Goal: Communication & Community: Share content

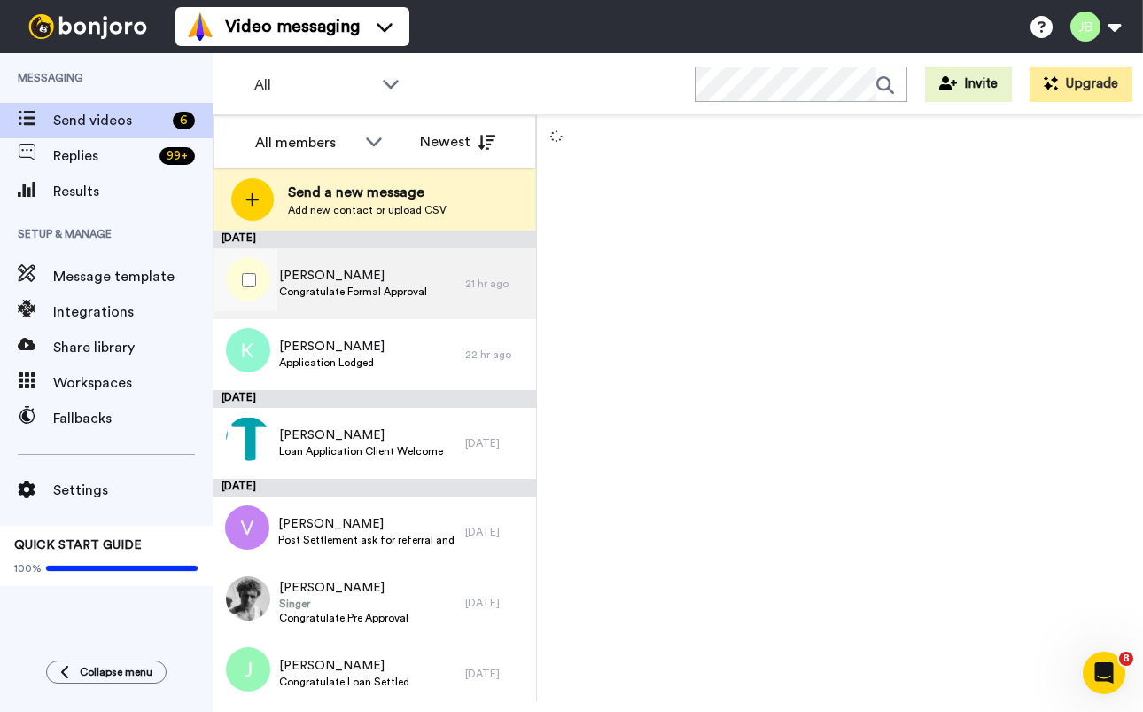
click at [448, 280] on div "[PERSON_NAME] Congratulate Formal Approval" at bounding box center [339, 283] width 253 height 71
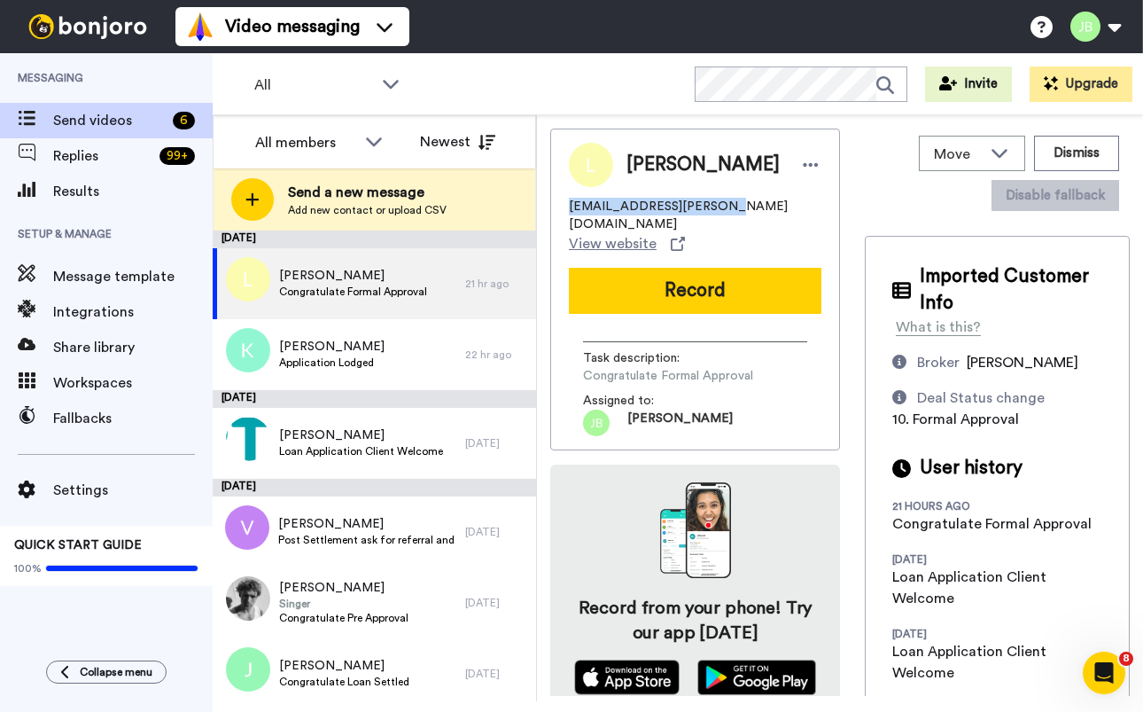
drag, startPoint x: 658, startPoint y: 206, endPoint x: 567, endPoint y: 206, distance: 91.3
click at [565, 206] on div "Luke luke.burrows@icloud.com View website Record Task description : Congratulat…" at bounding box center [695, 290] width 290 height 322
copy span "luke.burrows@icloud.com"
click at [851, 199] on div "Luke luke.burrows@icloud.com View website Record Task description : Congratulat…" at bounding box center [840, 412] width 580 height 567
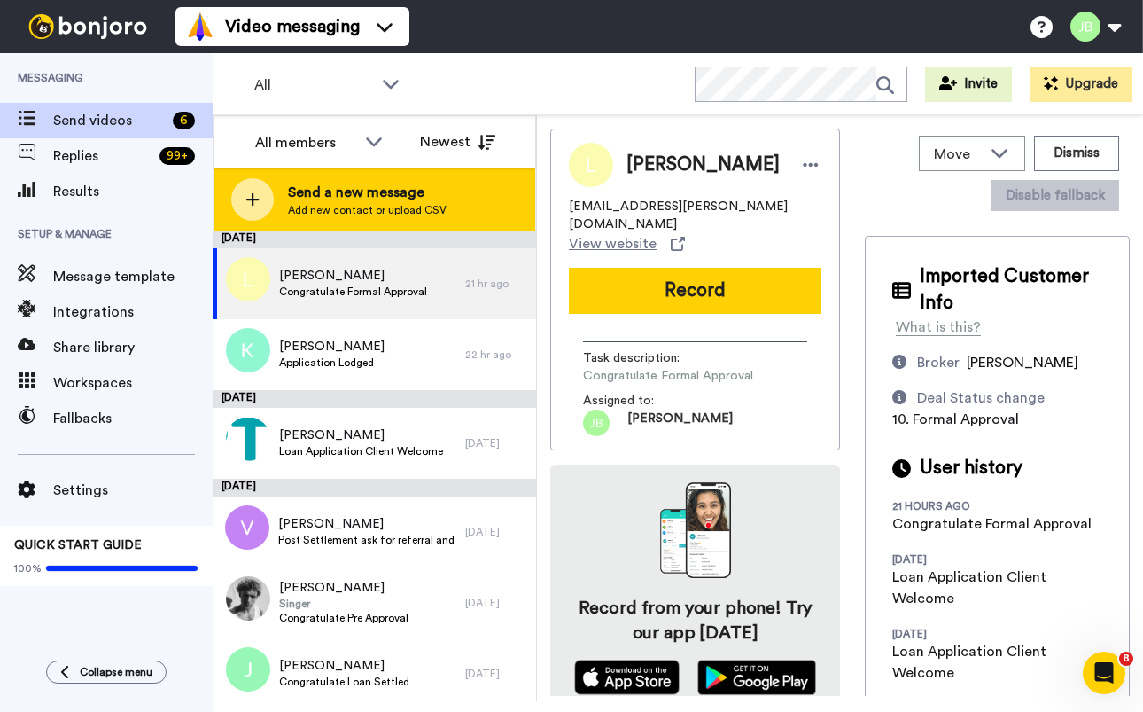
click at [345, 195] on span "Send a new message" at bounding box center [367, 192] width 159 height 21
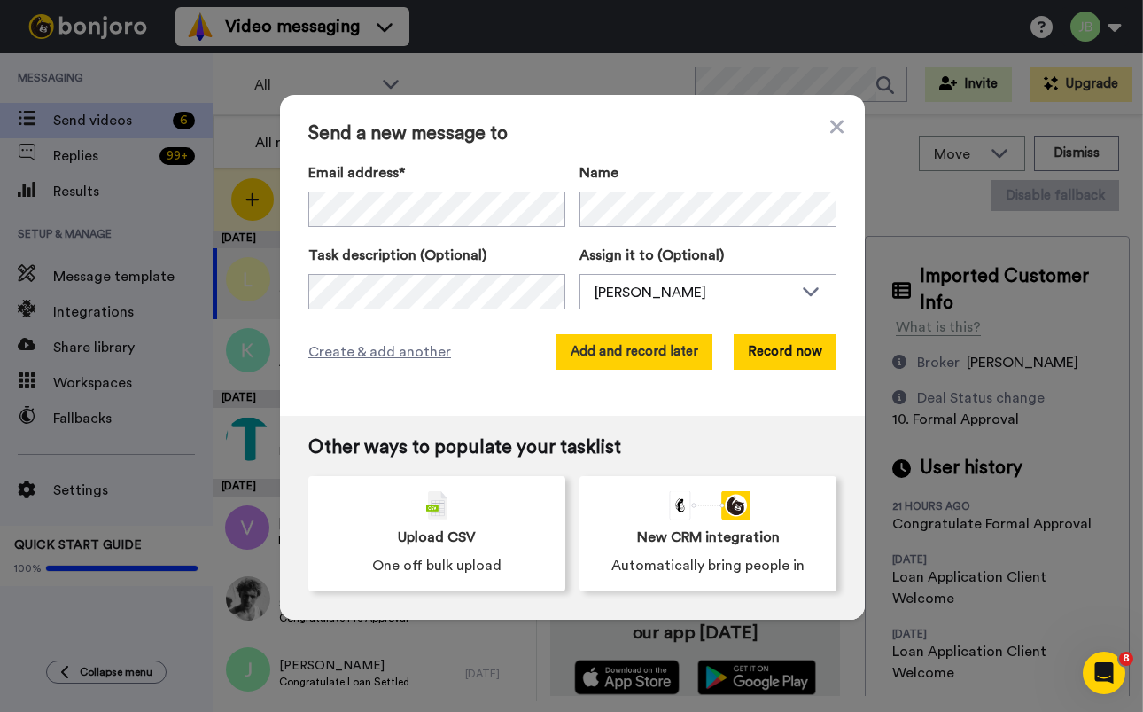
click at [614, 355] on button "Add and record later" at bounding box center [635, 351] width 156 height 35
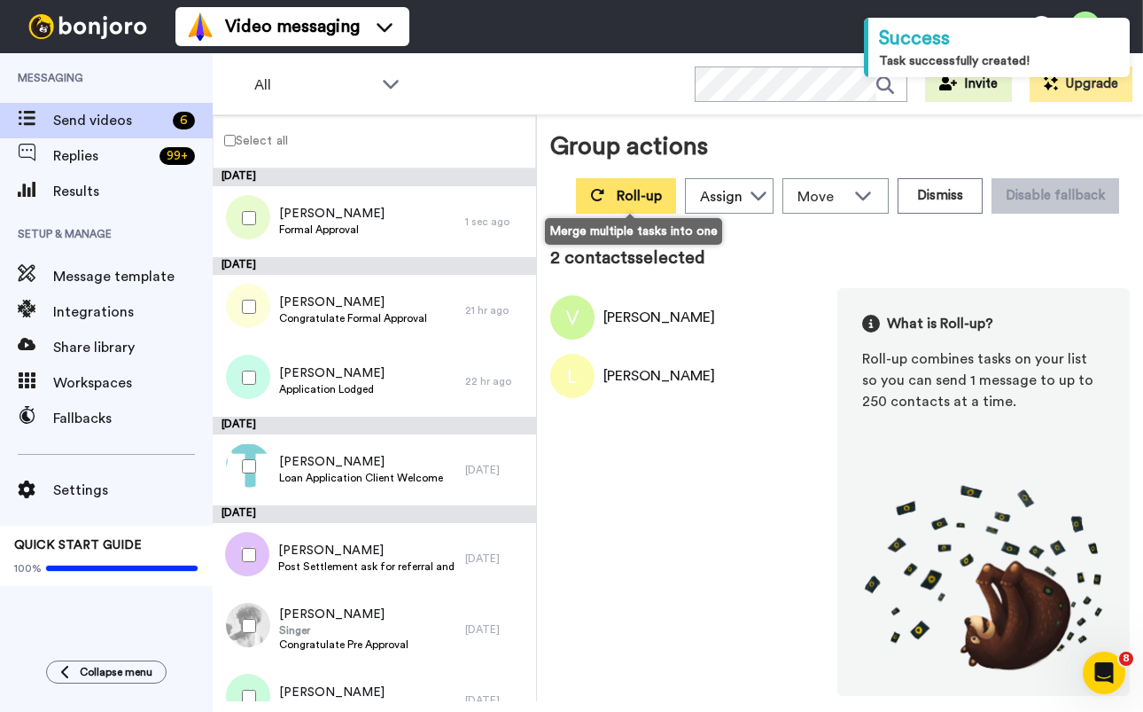
click at [609, 191] on button "Roll-up" at bounding box center [626, 195] width 100 height 35
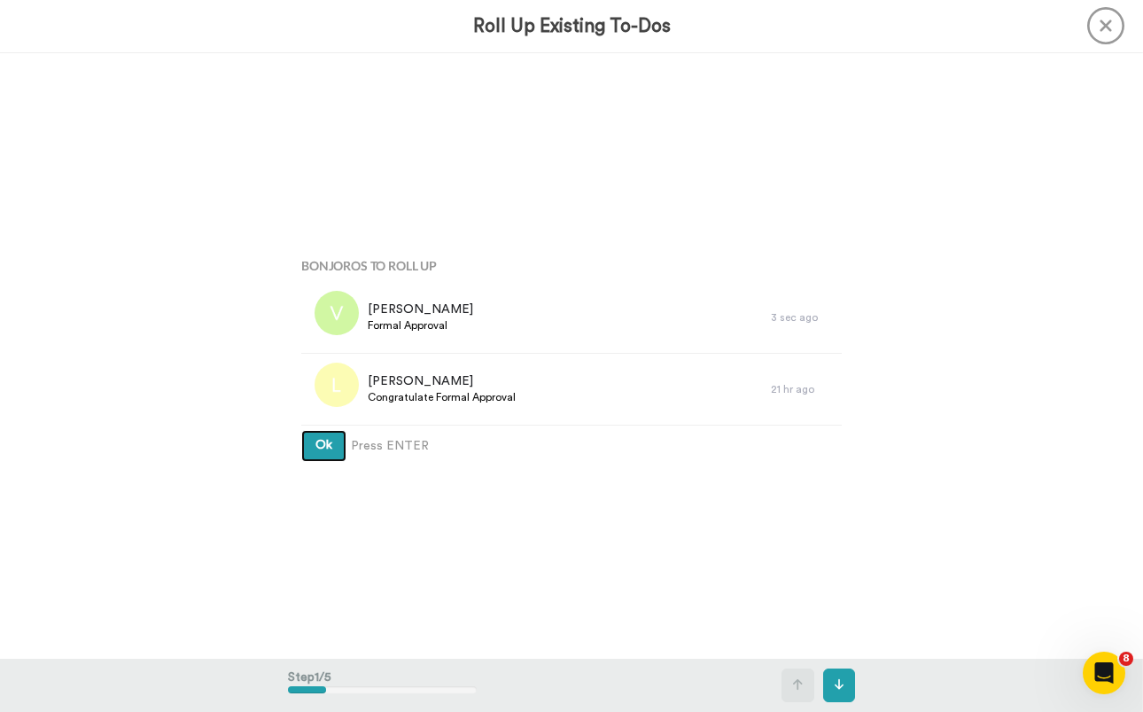
click at [301, 430] on button "Ok" at bounding box center [323, 446] width 45 height 32
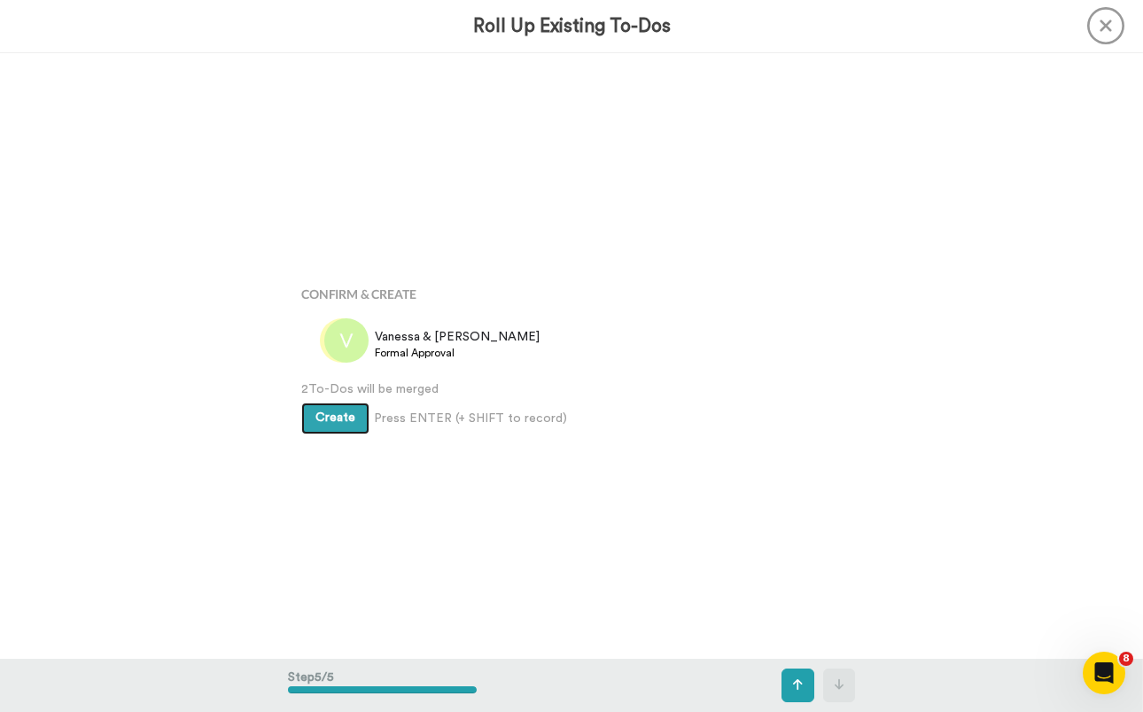
scroll to position [2424, 0]
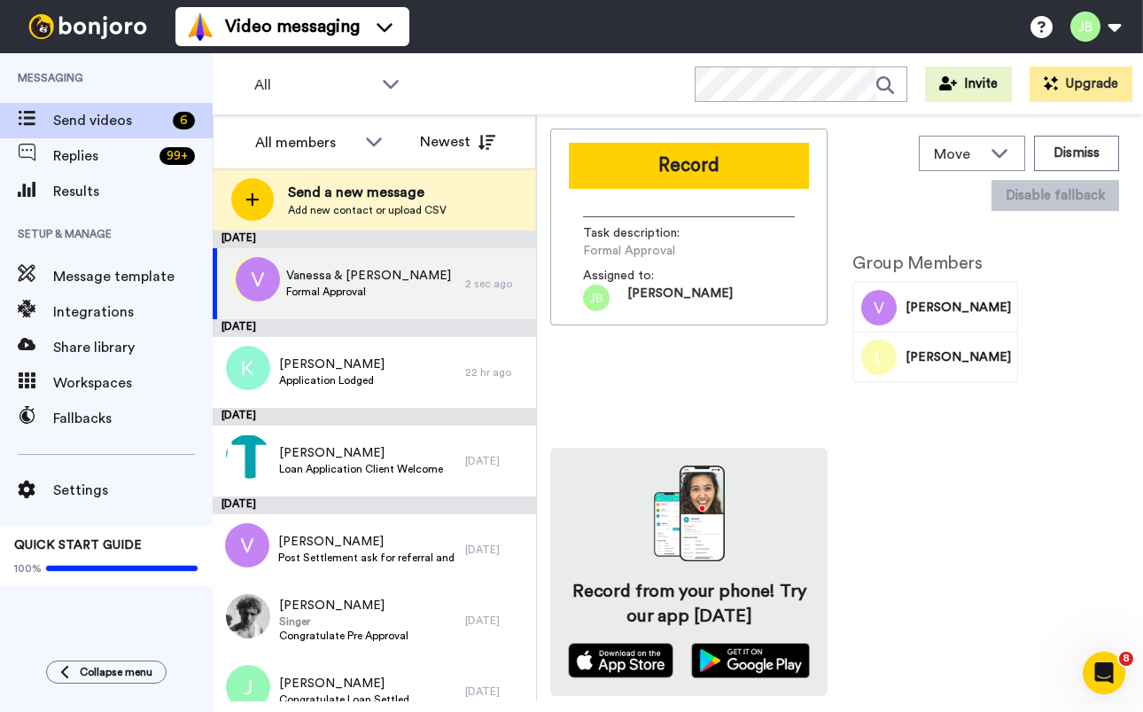
click at [709, 164] on button "Record" at bounding box center [689, 166] width 240 height 46
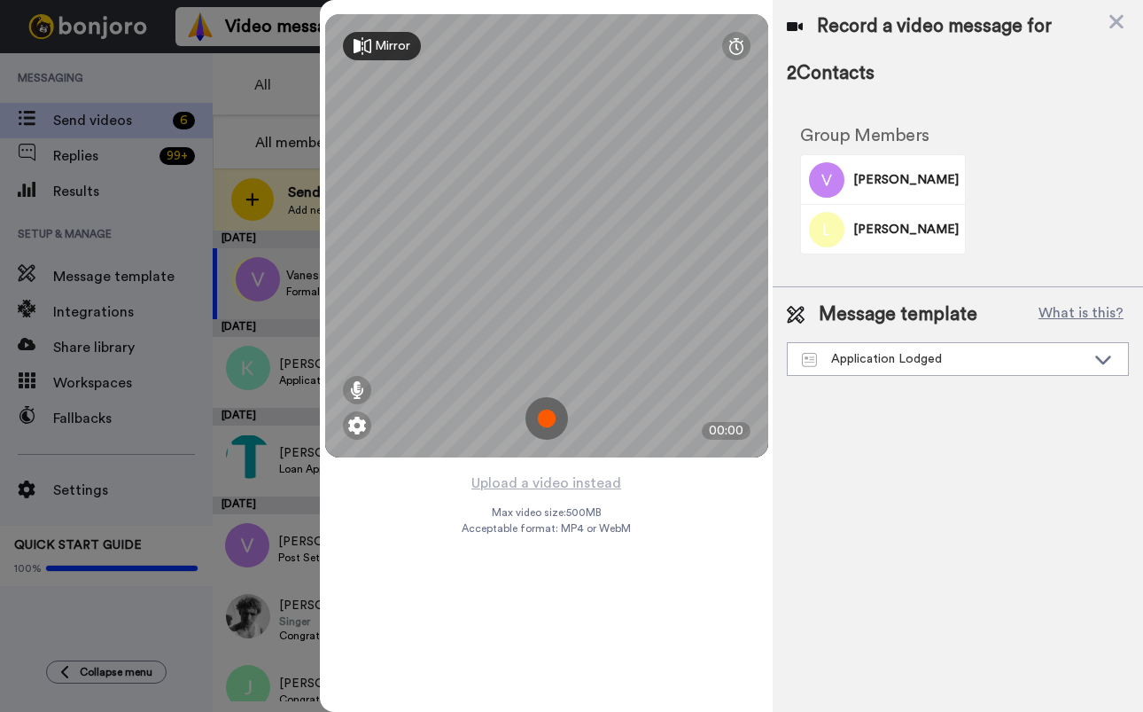
click at [546, 422] on img at bounding box center [547, 418] width 43 height 43
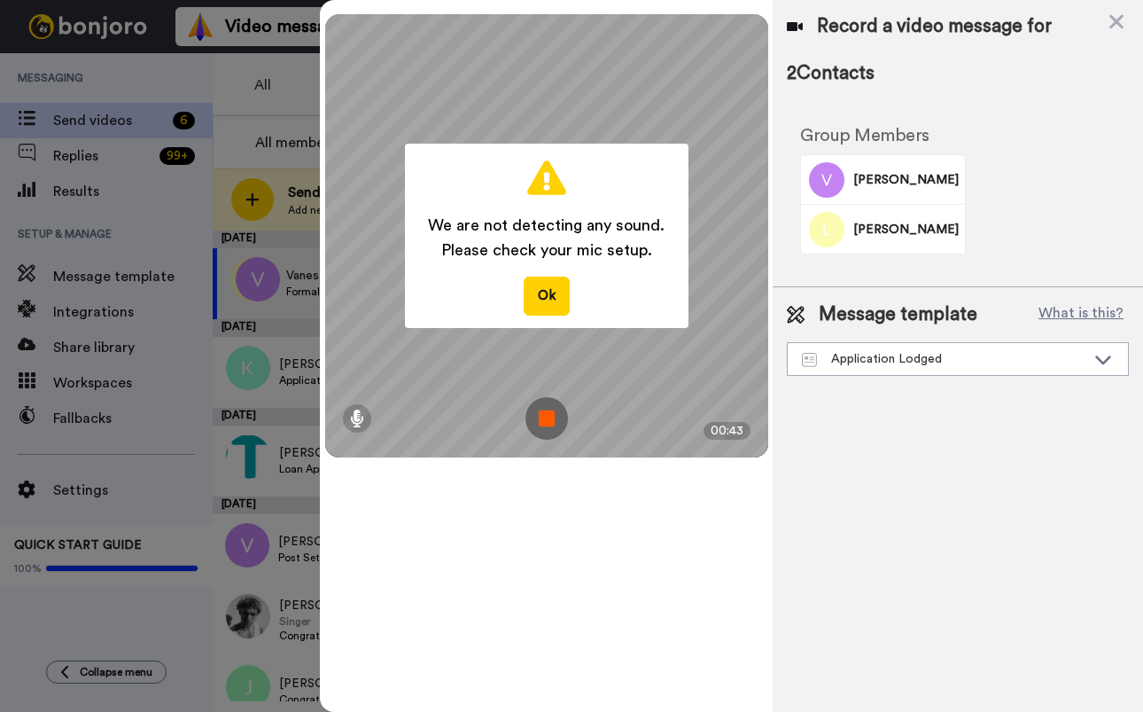
click at [546, 424] on img at bounding box center [547, 418] width 43 height 43
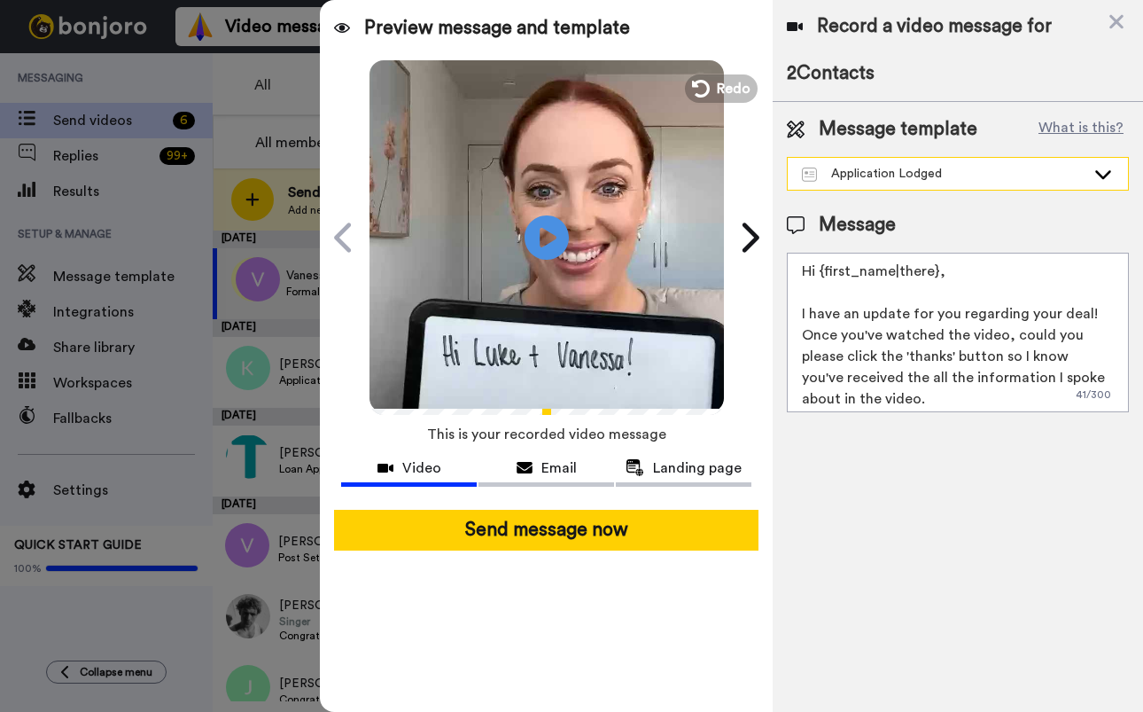
click at [957, 174] on div "Application Lodged" at bounding box center [944, 174] width 284 height 18
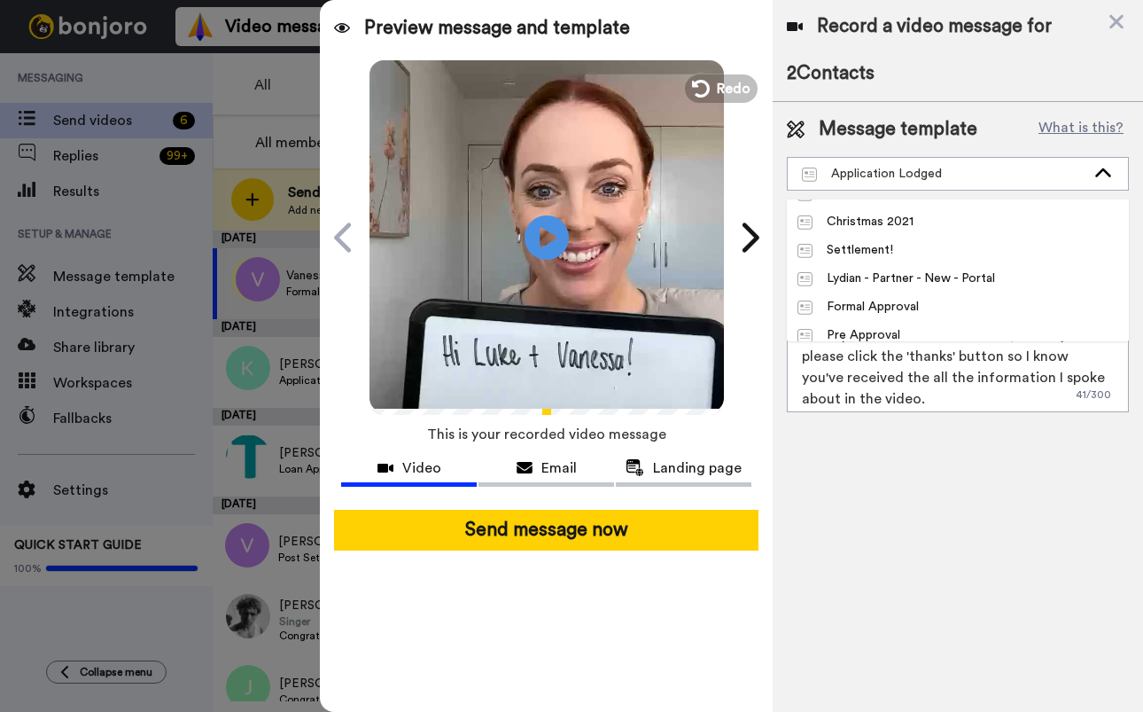
scroll to position [238, 0]
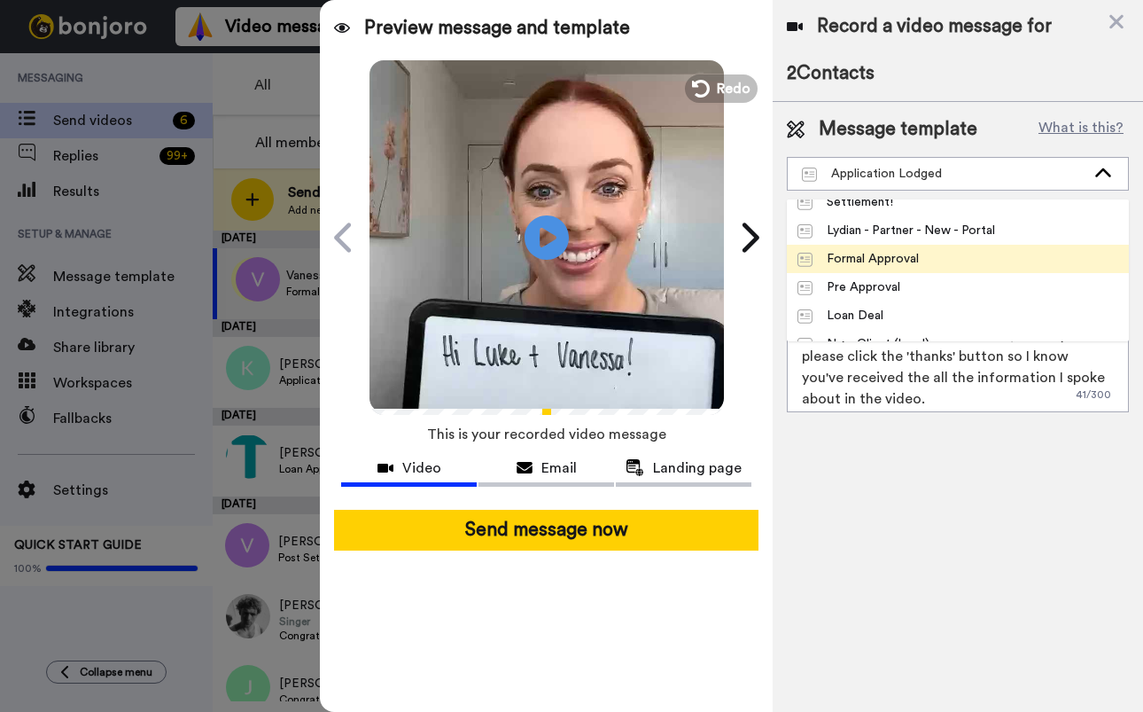
click at [983, 248] on li "Formal Approval" at bounding box center [958, 259] width 342 height 28
type textarea "Hi {first_name|there}, Congratulations on Formal Approval! Watch the video to f…"
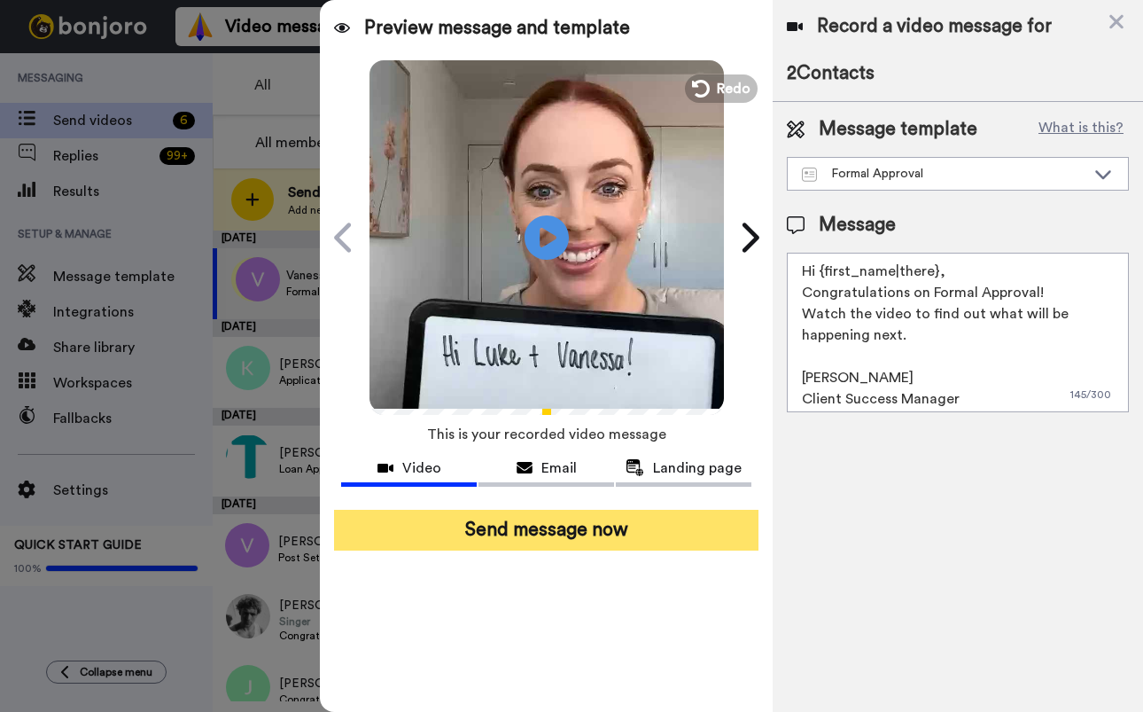
click at [513, 536] on button "Send message now" at bounding box center [546, 530] width 425 height 41
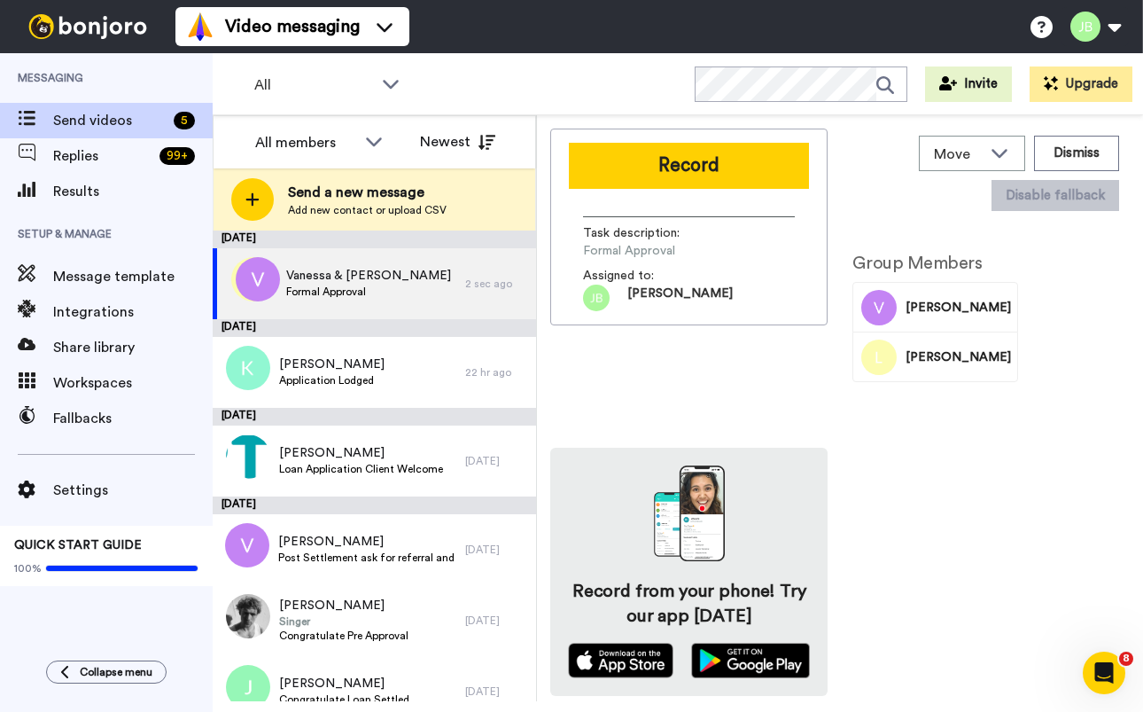
scroll to position [0, 0]
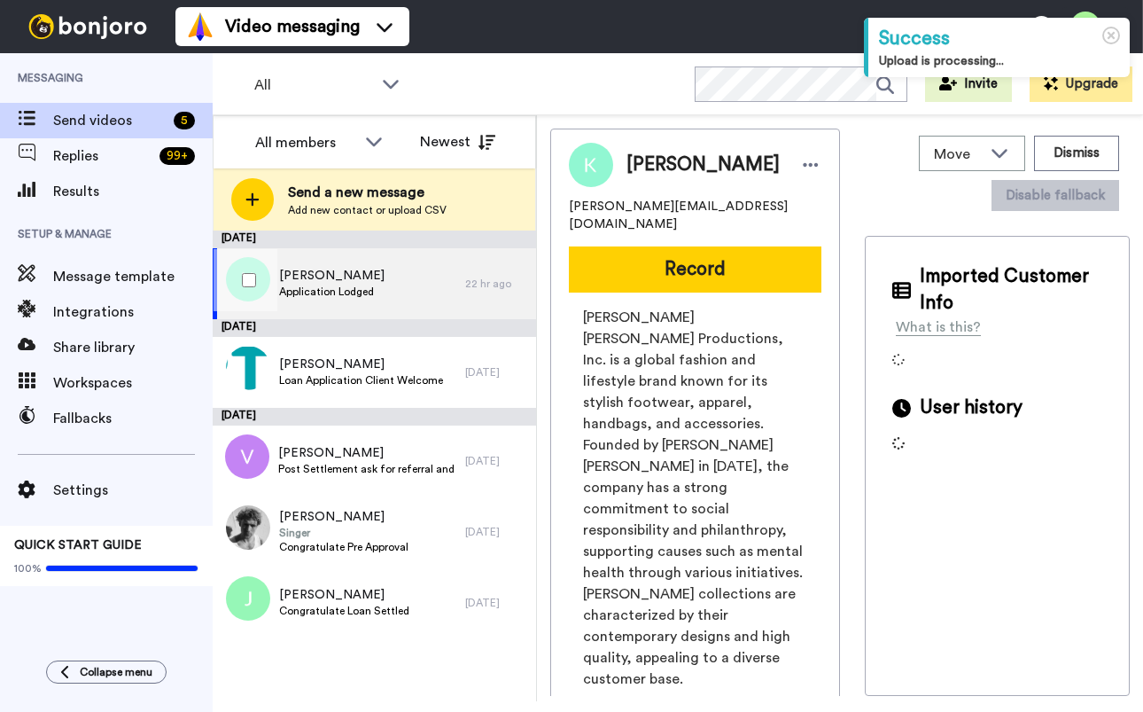
drag, startPoint x: 419, startPoint y: 284, endPoint x: 432, endPoint y: 277, distance: 14.7
click at [419, 284] on div "Kenneth Application Lodged" at bounding box center [339, 283] width 253 height 71
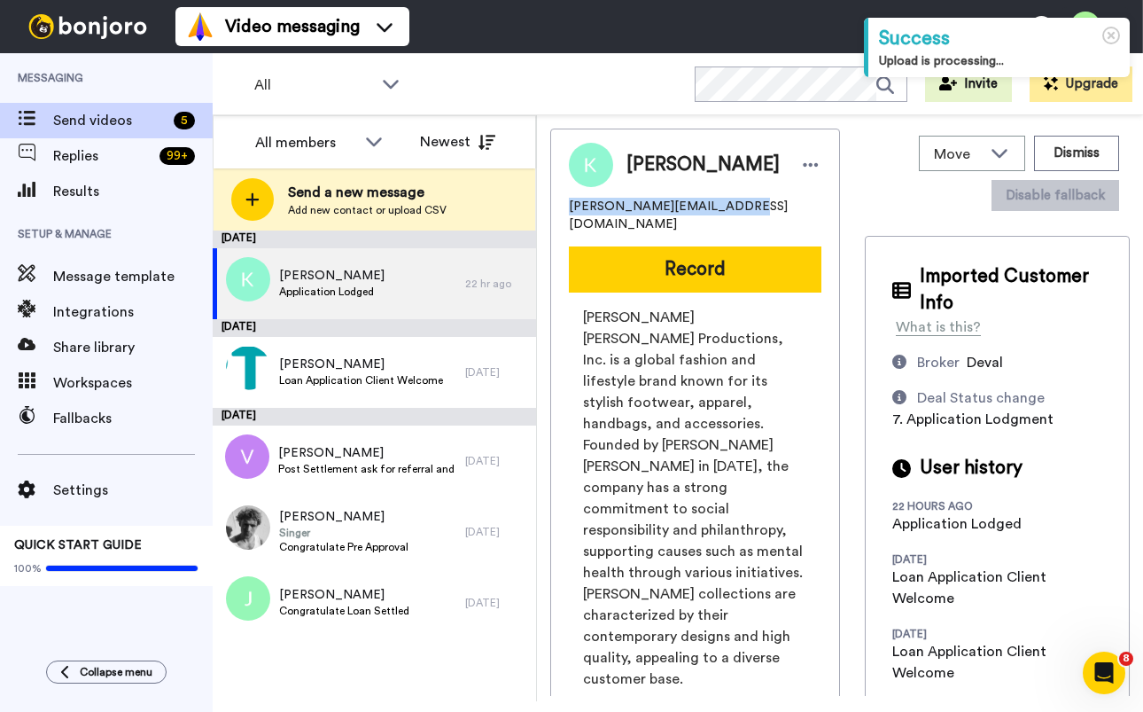
drag, startPoint x: 675, startPoint y: 205, endPoint x: 567, endPoint y: 207, distance: 108.2
click at [564, 207] on div "Kenneth casey.kenneth01@gmail.com Record Kenneth Cole Productions, Inc. is a gl…" at bounding box center [695, 495] width 290 height 733
copy span "casey.kenneth01@gmail.com"
click at [816, 204] on div "Kenneth casey.kenneth01@gmail.com Record Kenneth Cole Productions, Inc. is a gl…" at bounding box center [695, 495] width 290 height 733
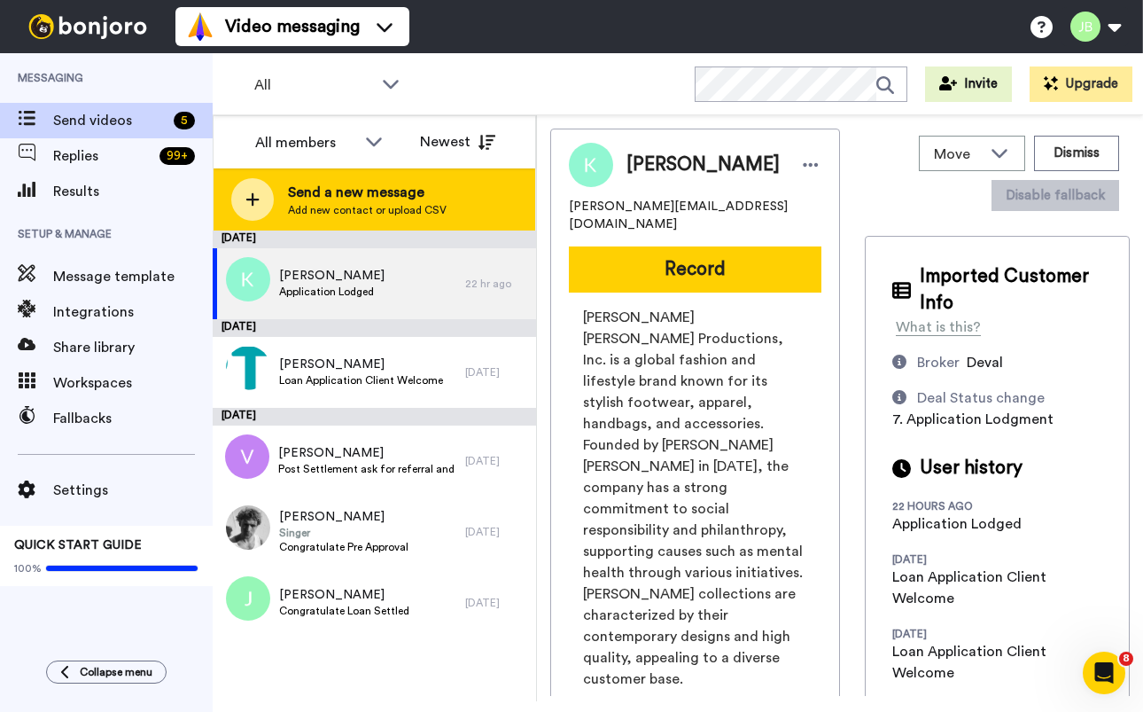
click at [370, 191] on span "Send a new message" at bounding box center [367, 192] width 159 height 21
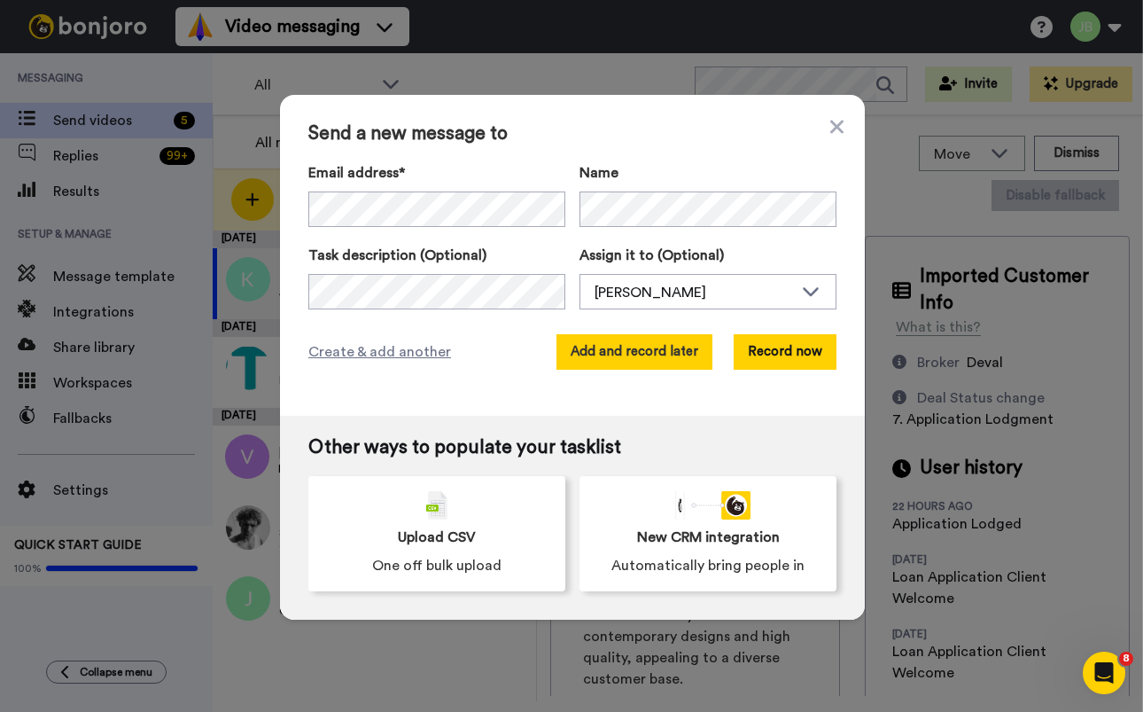
click at [601, 360] on button "Add and record later" at bounding box center [635, 351] width 156 height 35
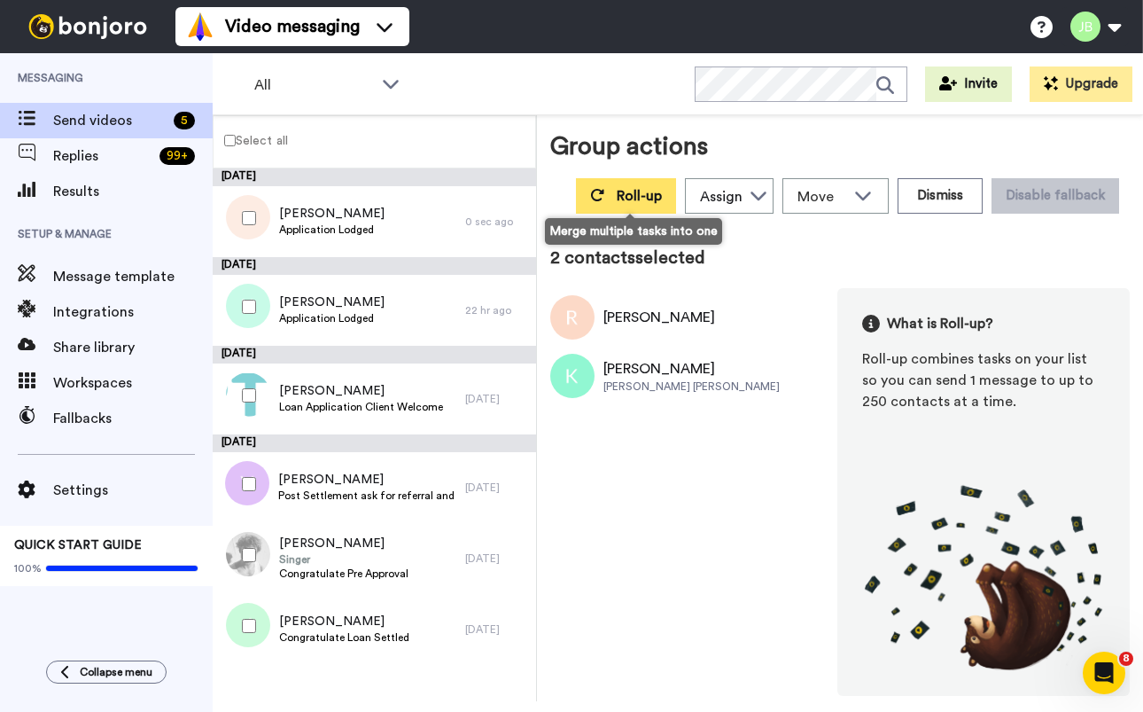
click at [614, 191] on button "Roll-up" at bounding box center [626, 195] width 100 height 35
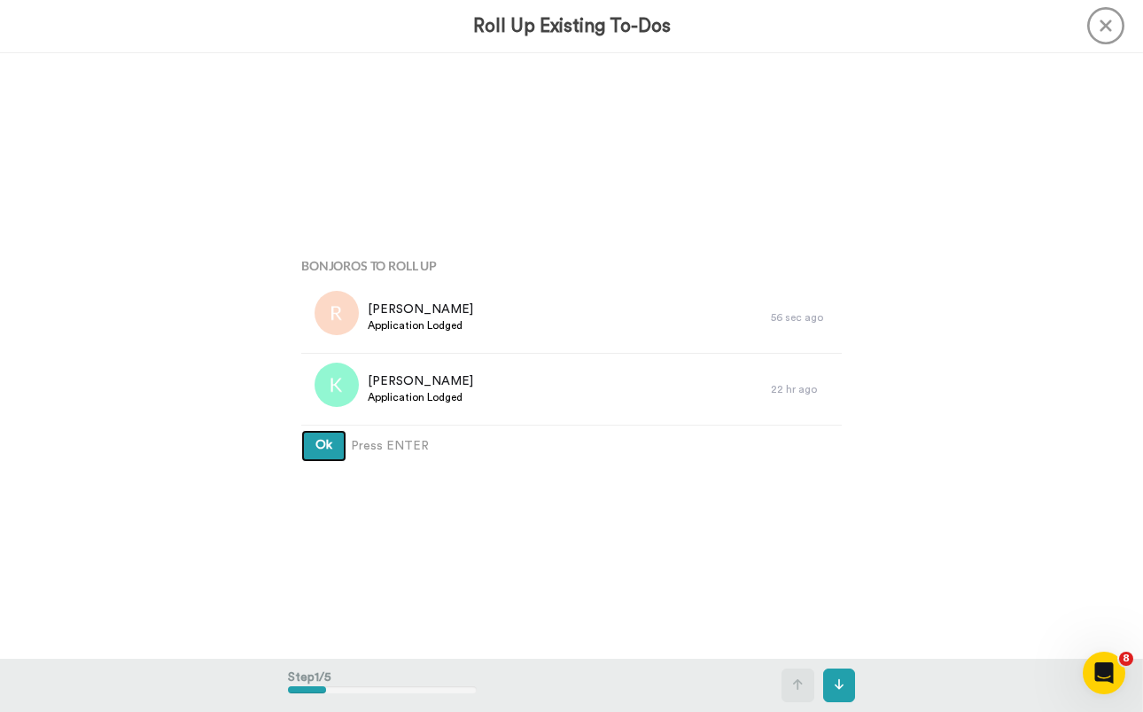
click at [301, 430] on button "Ok" at bounding box center [323, 446] width 45 height 32
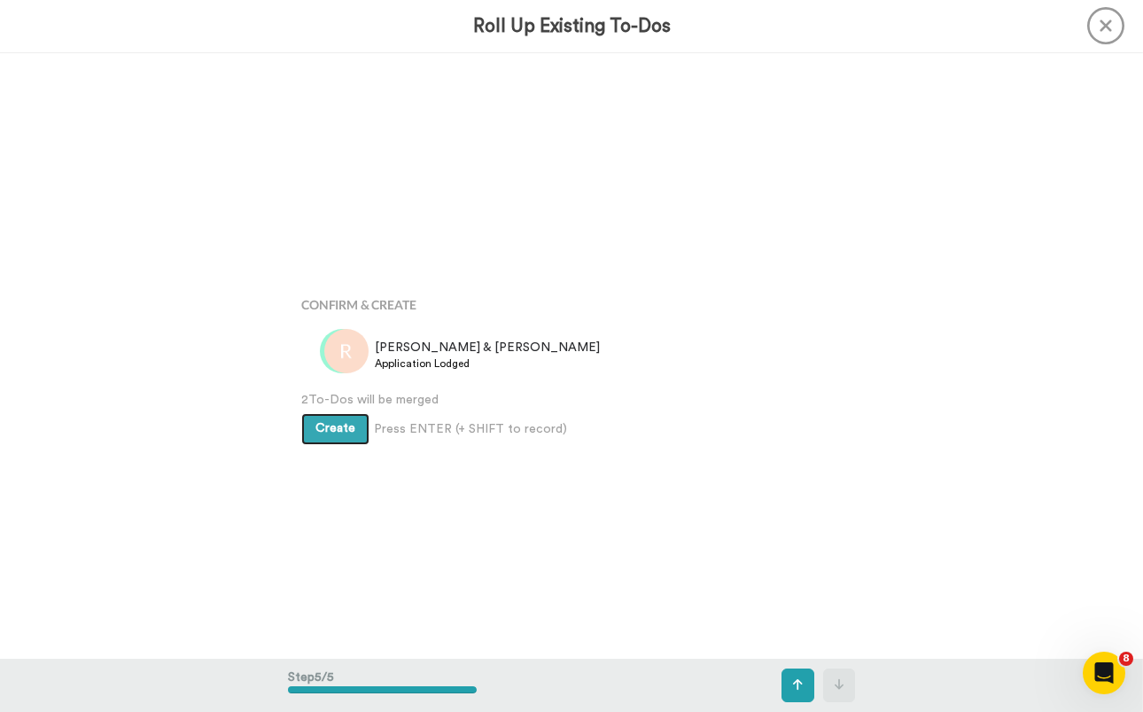
scroll to position [2424, 0]
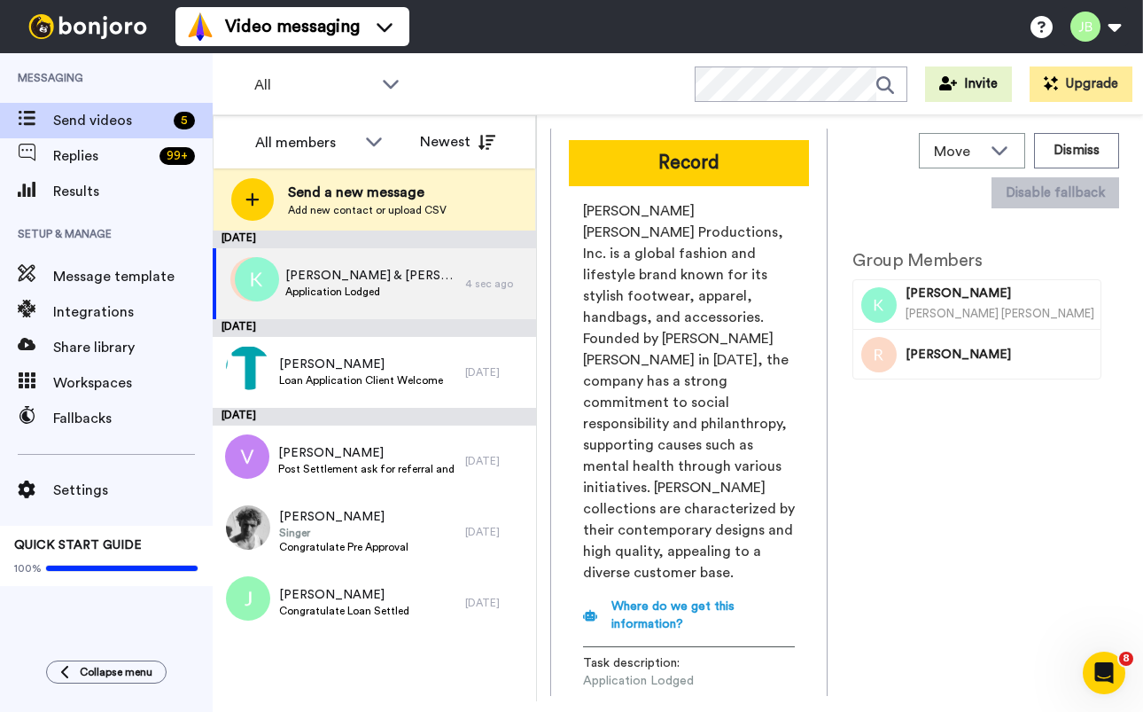
scroll to position [4, 0]
click at [697, 164] on button "Record" at bounding box center [689, 162] width 240 height 46
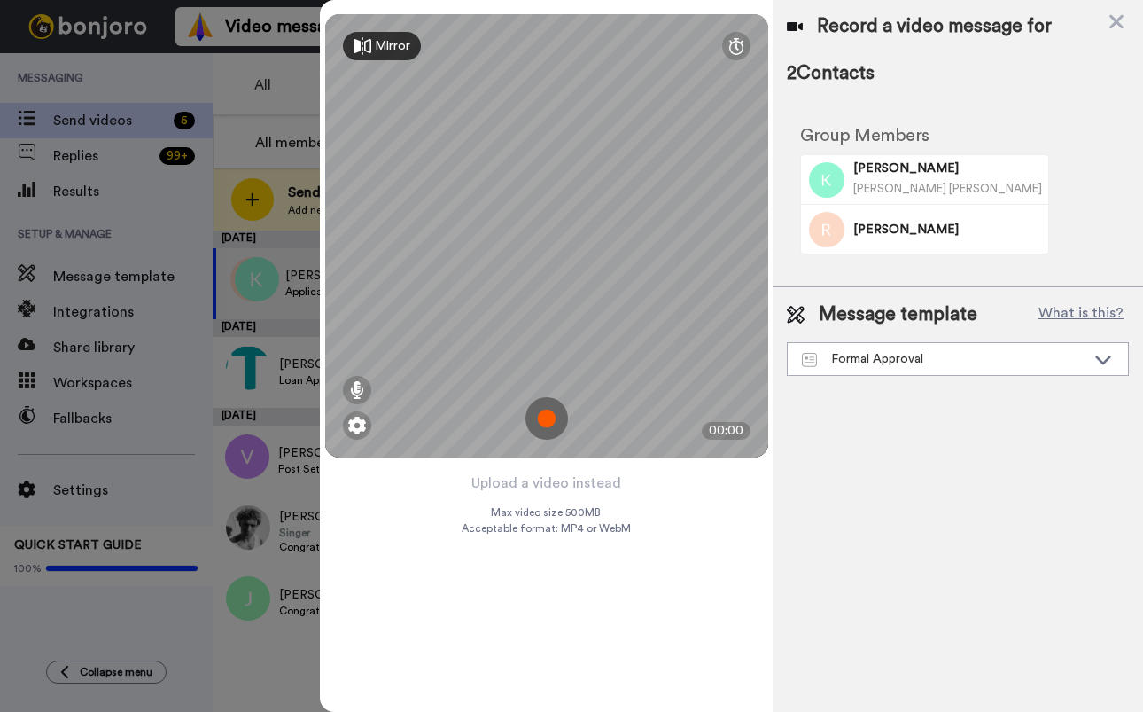
click at [549, 420] on img at bounding box center [547, 418] width 43 height 43
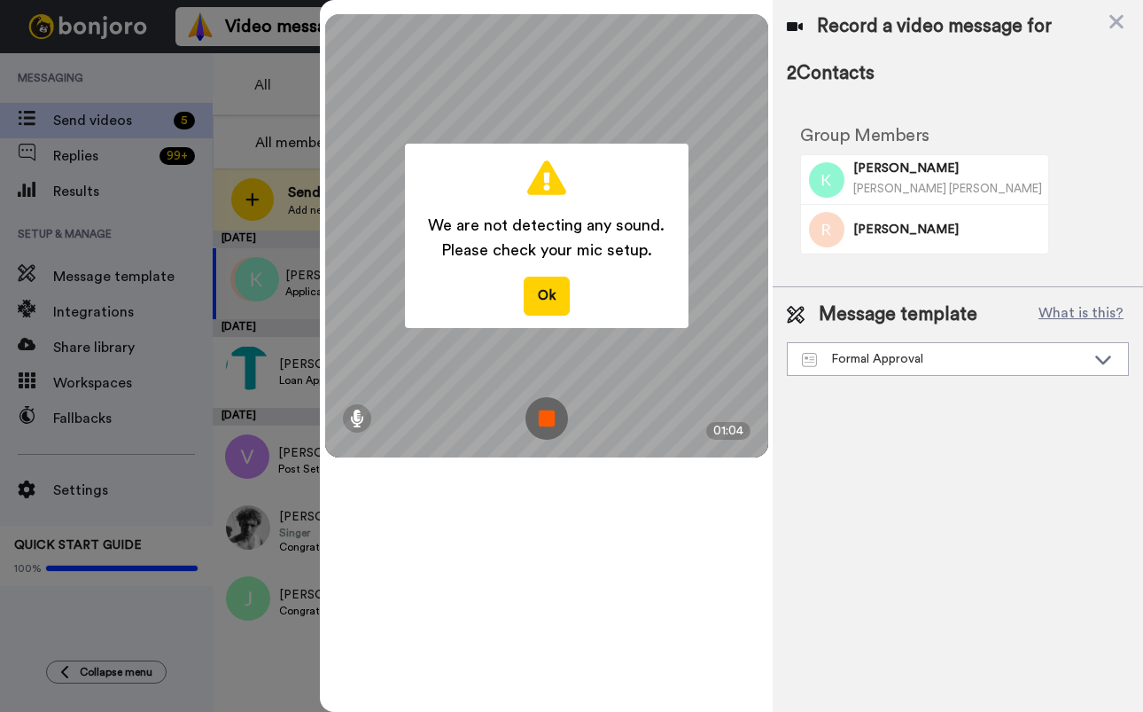
click at [552, 417] on img at bounding box center [547, 418] width 43 height 43
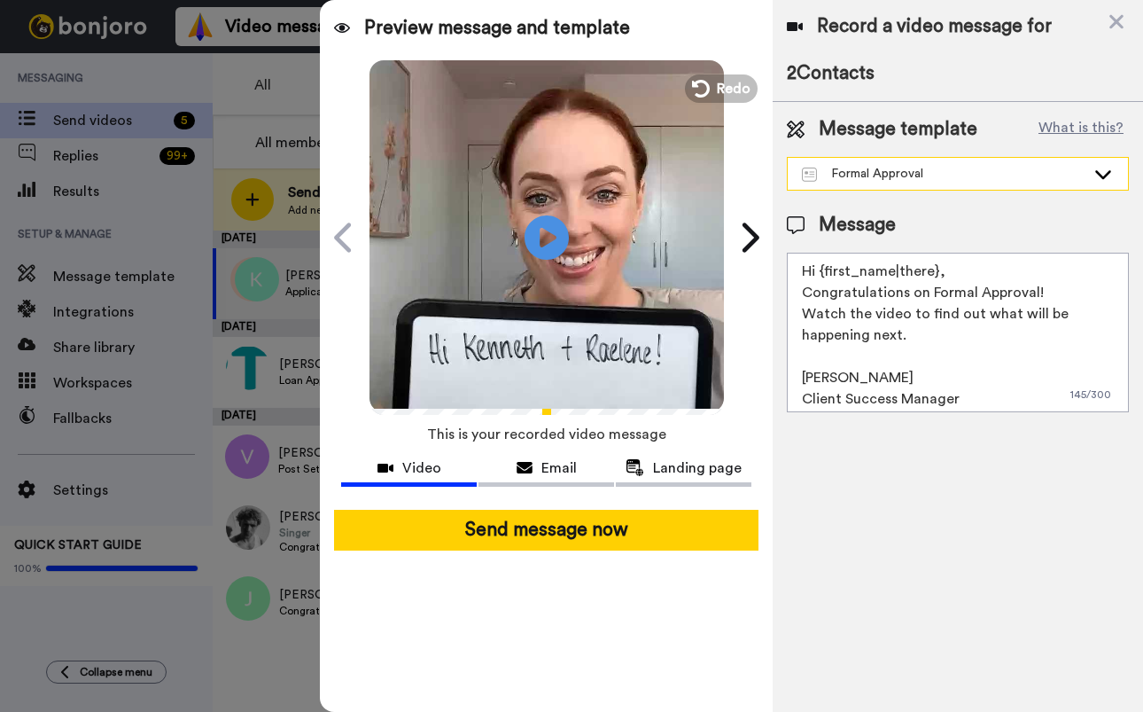
click at [934, 174] on div "Formal Approval" at bounding box center [944, 174] width 284 height 18
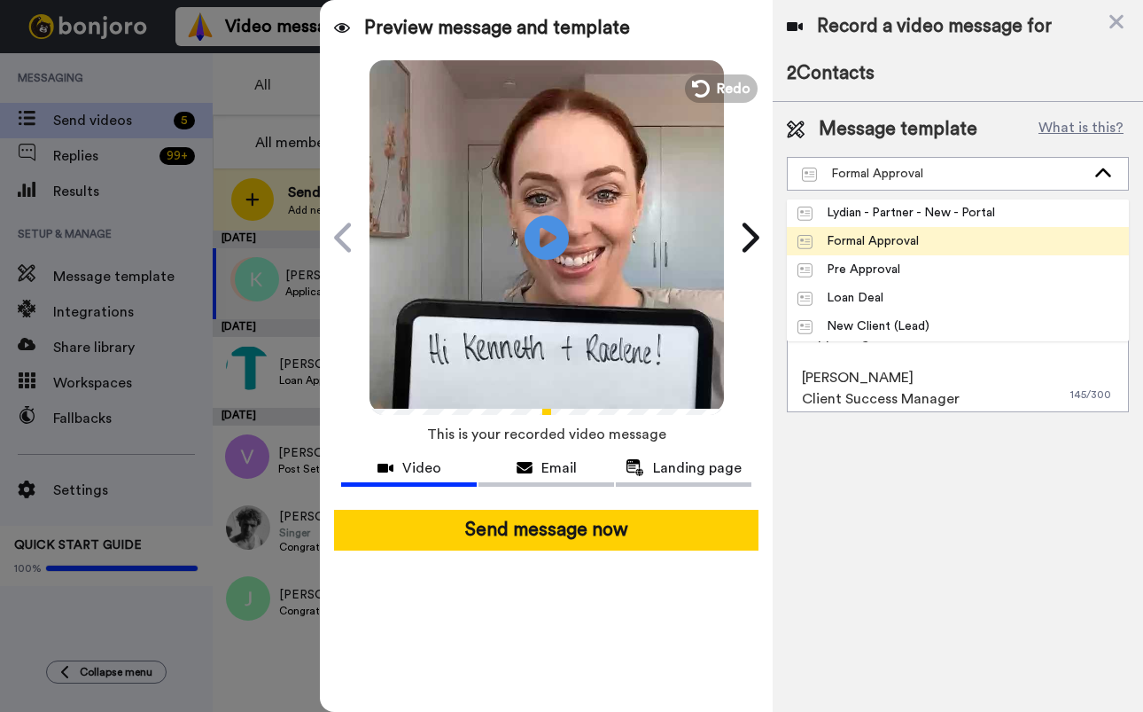
scroll to position [312, 0]
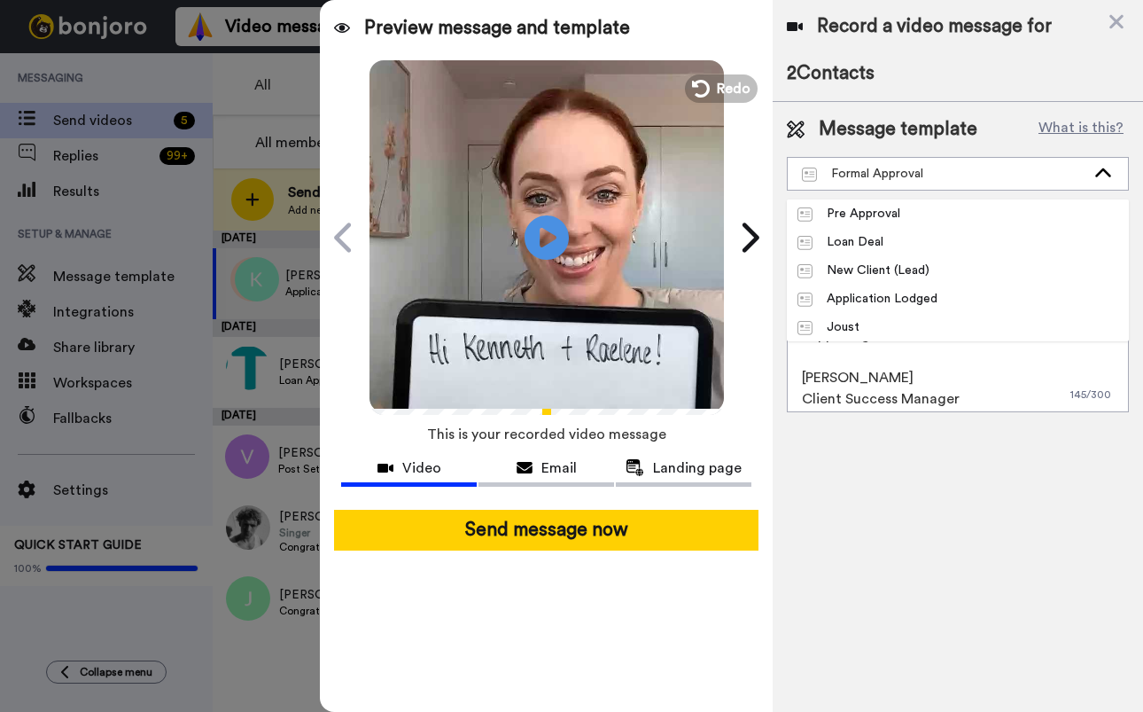
click at [958, 299] on li "Application Lodged" at bounding box center [958, 298] width 342 height 28
type textarea "Hi {first_name|there}, I have an update for you regarding your deal! Once you'v…"
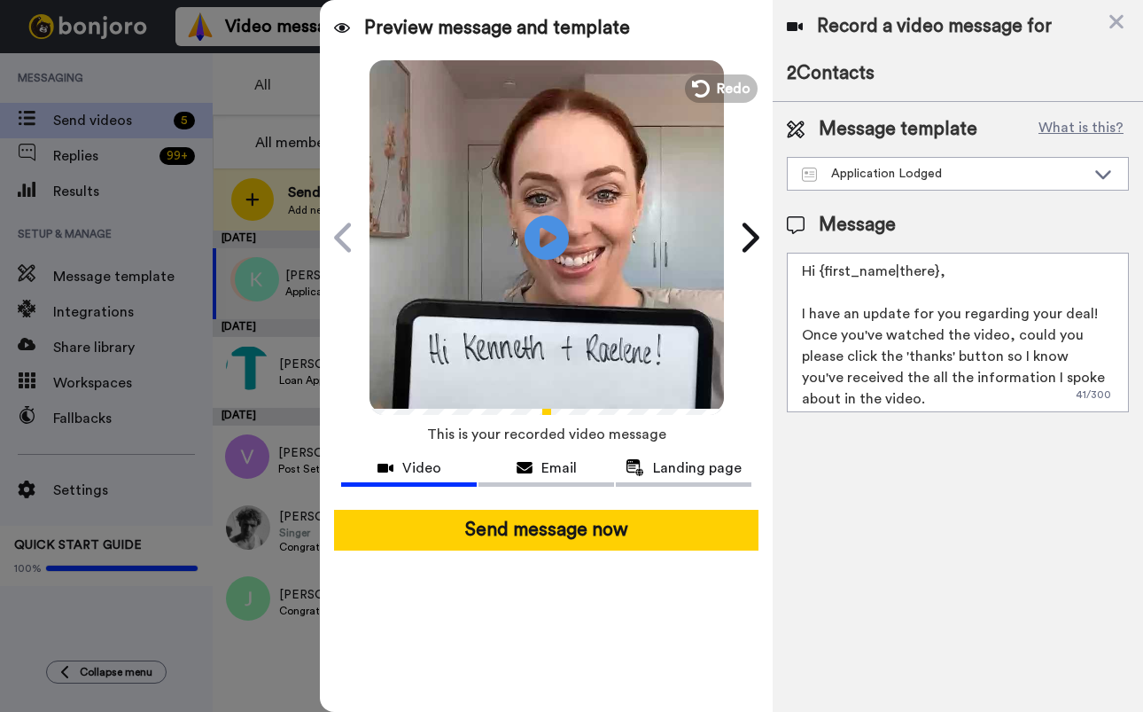
click at [988, 493] on div "Record a video message for 2 Contacts Message template What is this? Applicatio…" at bounding box center [958, 356] width 370 height 712
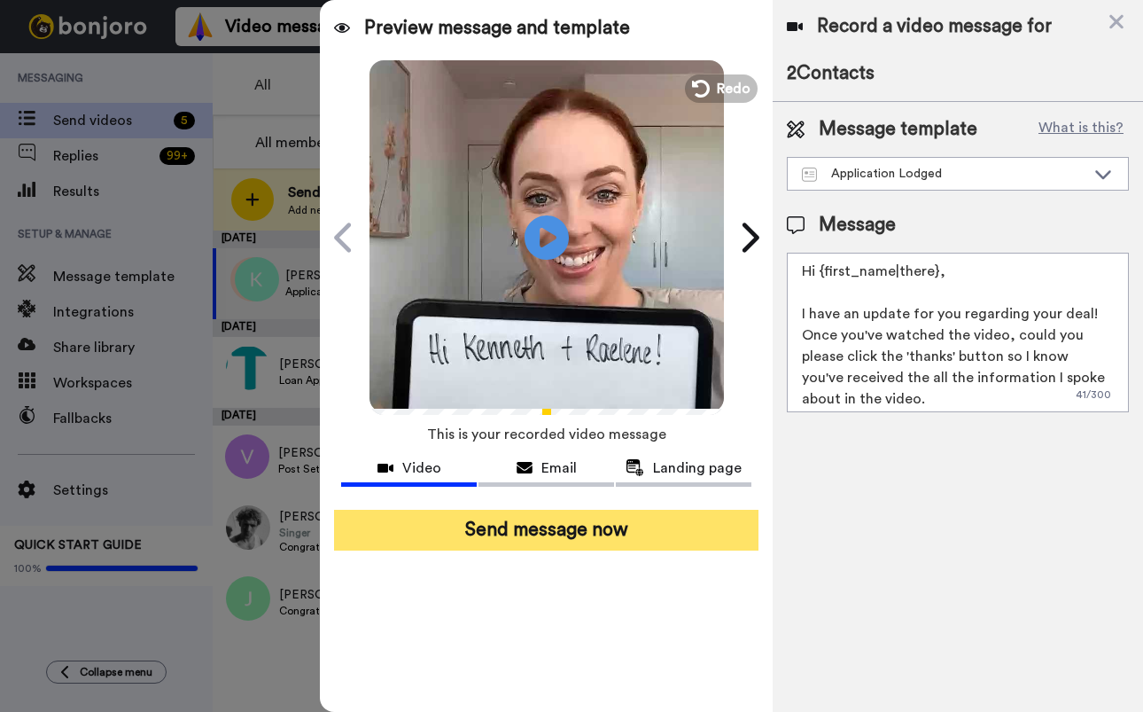
click at [565, 527] on button "Send message now" at bounding box center [546, 530] width 425 height 41
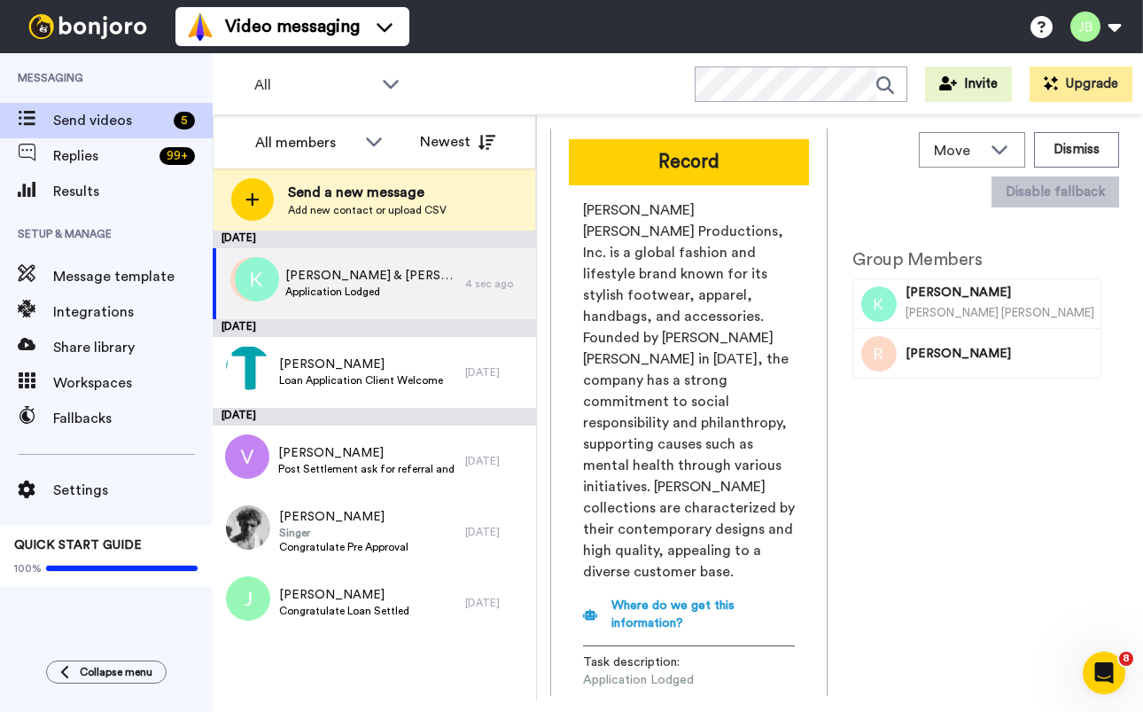
scroll to position [0, 0]
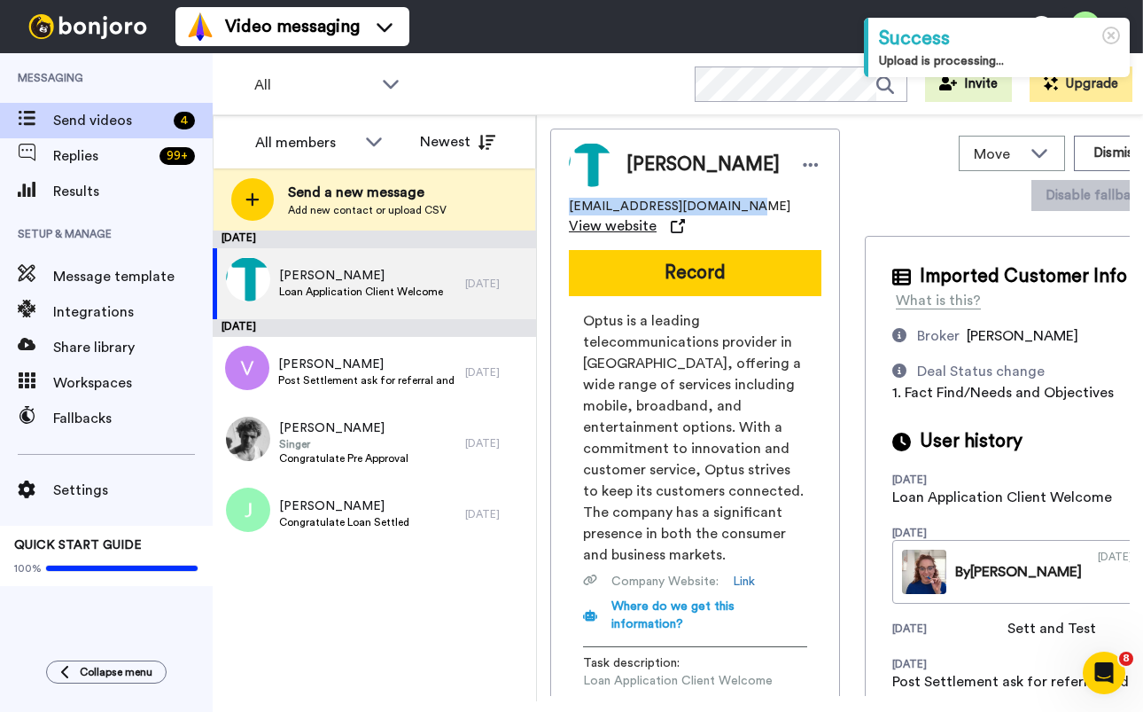
drag, startPoint x: 734, startPoint y: 203, endPoint x: 608, endPoint y: 215, distance: 126.5
click at [551, 205] on div "Yasmin yaskhan01@optusnet.com.au View website Record Optus is a leading telecom…" at bounding box center [695, 442] width 290 height 627
copy span "yaskhan01@optusnet.com.au"
click at [845, 194] on div "Yasmin yaskhan01@optusnet.com.au View website Record Optus is a leading telecom…" at bounding box center [840, 412] width 580 height 567
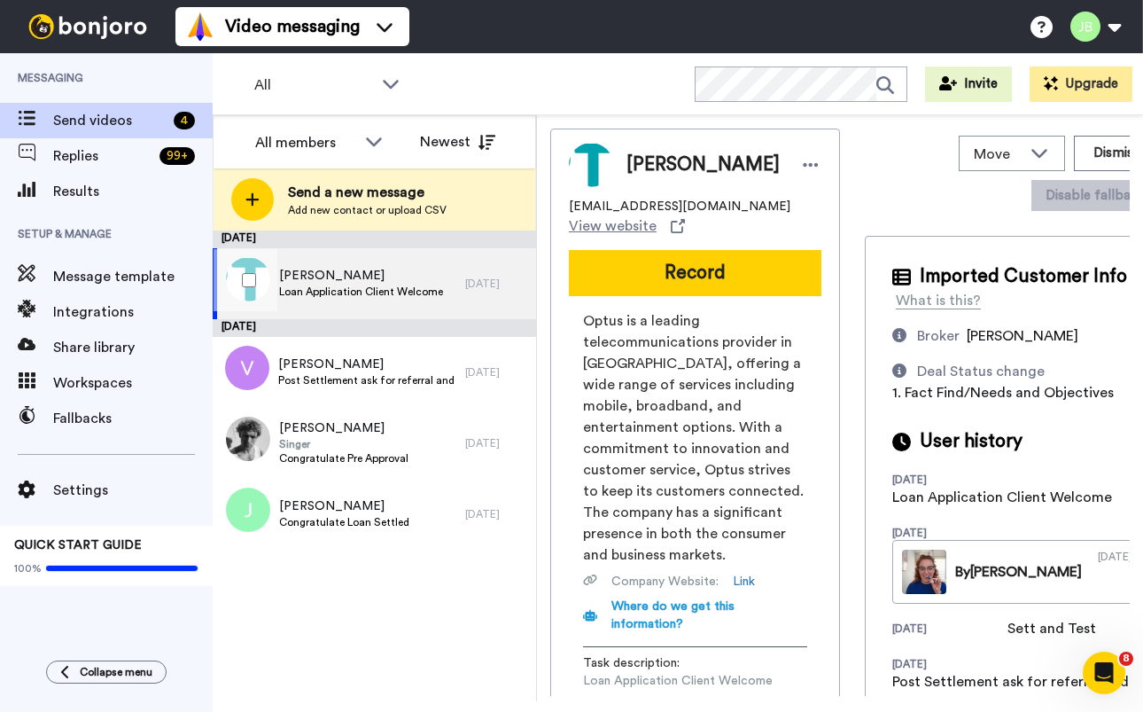
click at [379, 272] on span "Yasmin" at bounding box center [361, 276] width 164 height 18
click at [1074, 157] on button "Dismiss" at bounding box center [1116, 153] width 85 height 35
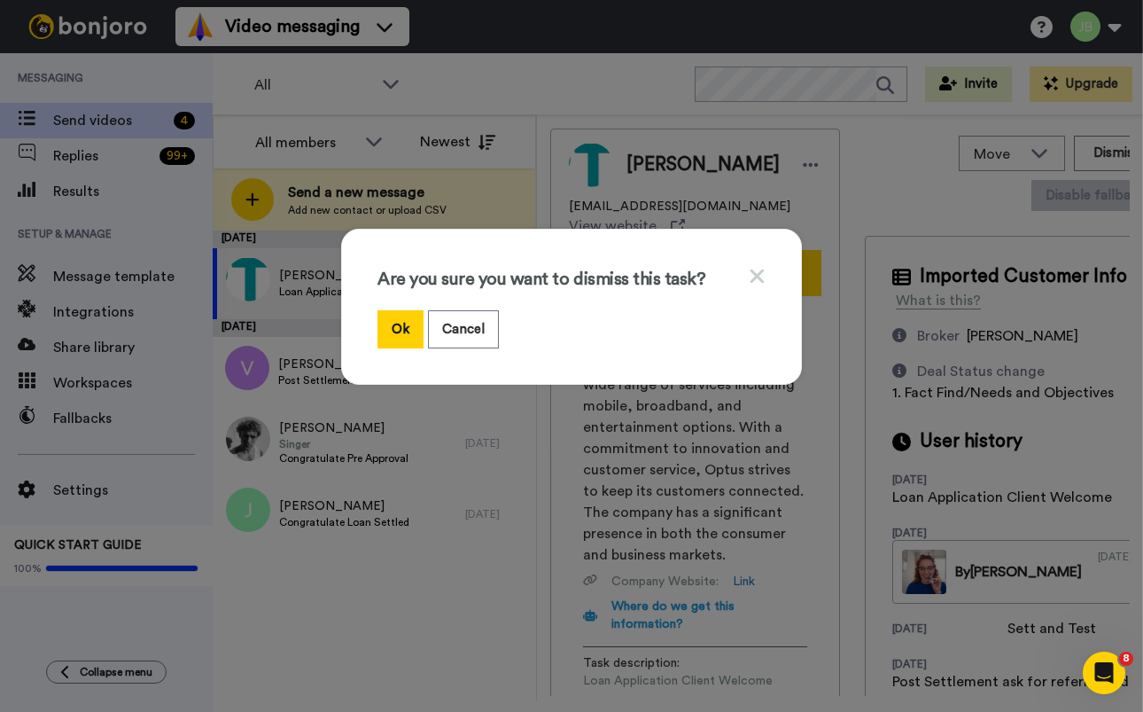
drag, startPoint x: 390, startPoint y: 331, endPoint x: 495, endPoint y: 316, distance: 105.8
click at [390, 331] on button "Ok" at bounding box center [401, 329] width 46 height 38
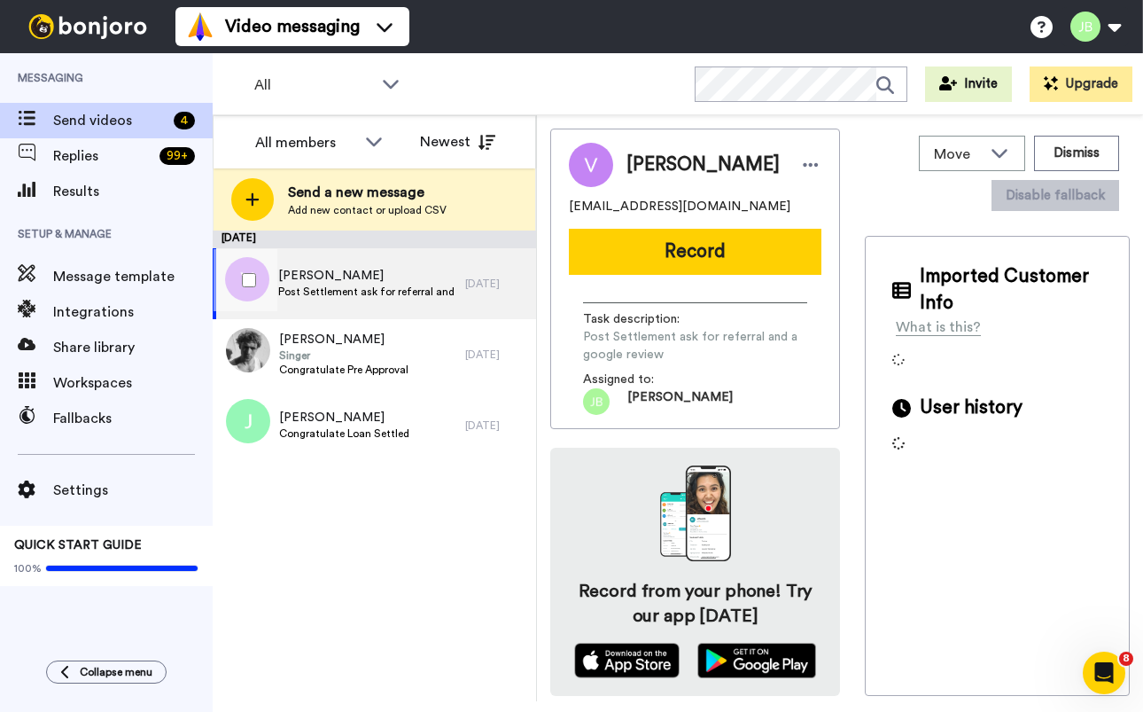
click at [359, 273] on span "Varshaben" at bounding box center [367, 276] width 178 height 18
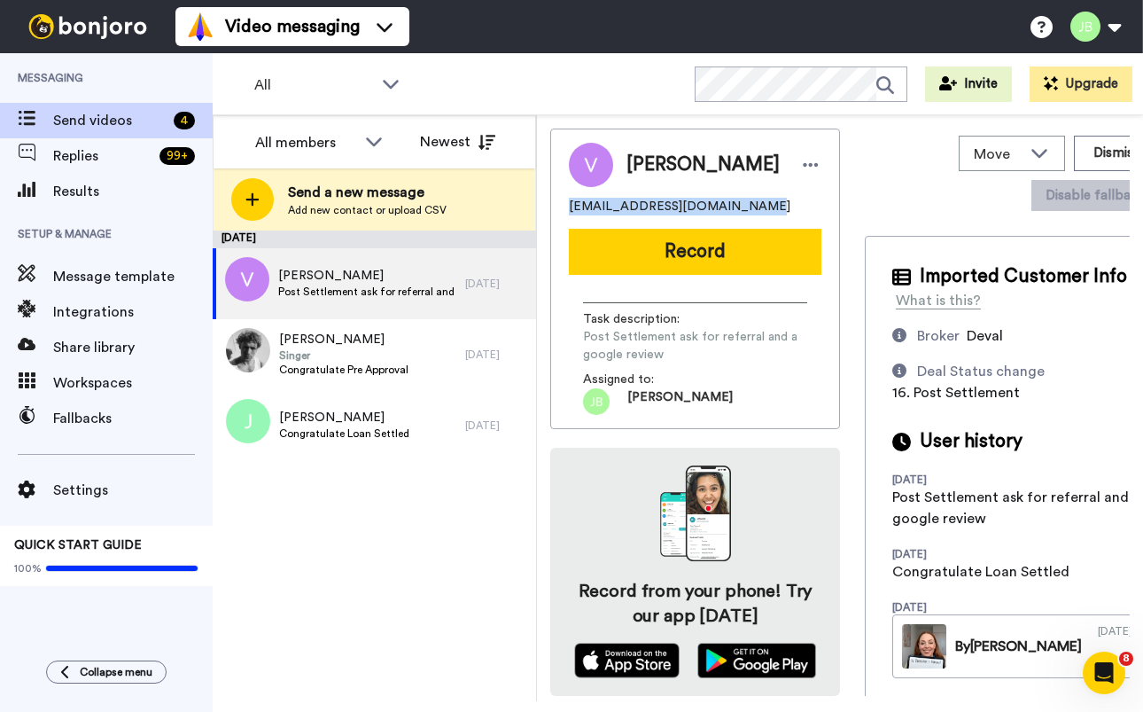
drag, startPoint x: 767, startPoint y: 201, endPoint x: 589, endPoint y: 201, distance: 177.2
click at [552, 202] on div "Varshaben mangalmurtimoriya@yahoo.com Record Task description : Post Settlement…" at bounding box center [695, 279] width 290 height 300
copy span "mangalmurtimoriya@yahoo.com"
click at [772, 191] on div "Varshaben mangalmurtimoriya@yahoo.com" at bounding box center [695, 179] width 253 height 73
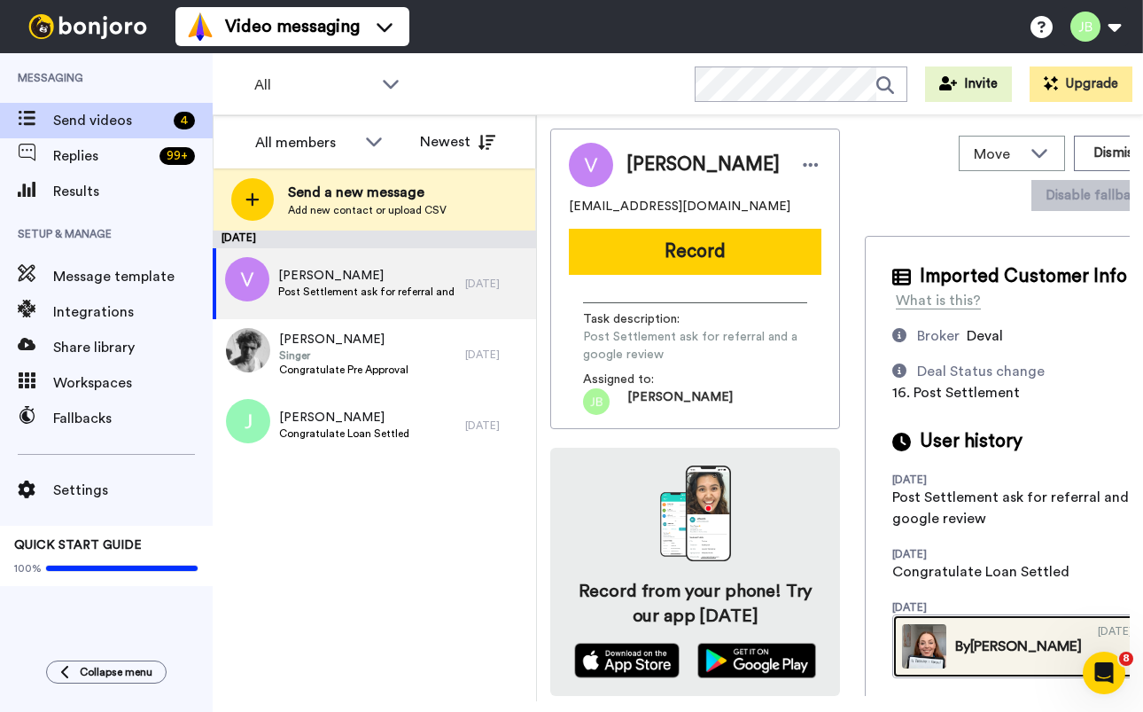
click at [994, 657] on div "By Jackie" at bounding box center [1018, 645] width 127 height 21
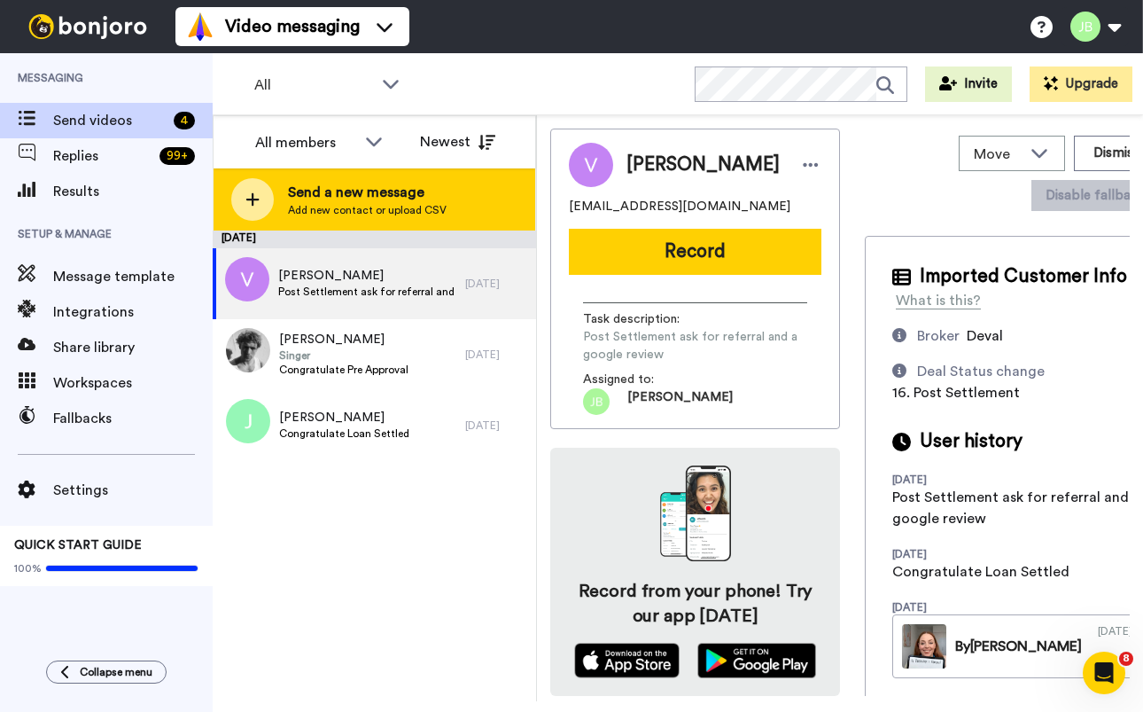
click at [348, 188] on span "Send a new message" at bounding box center [367, 192] width 159 height 21
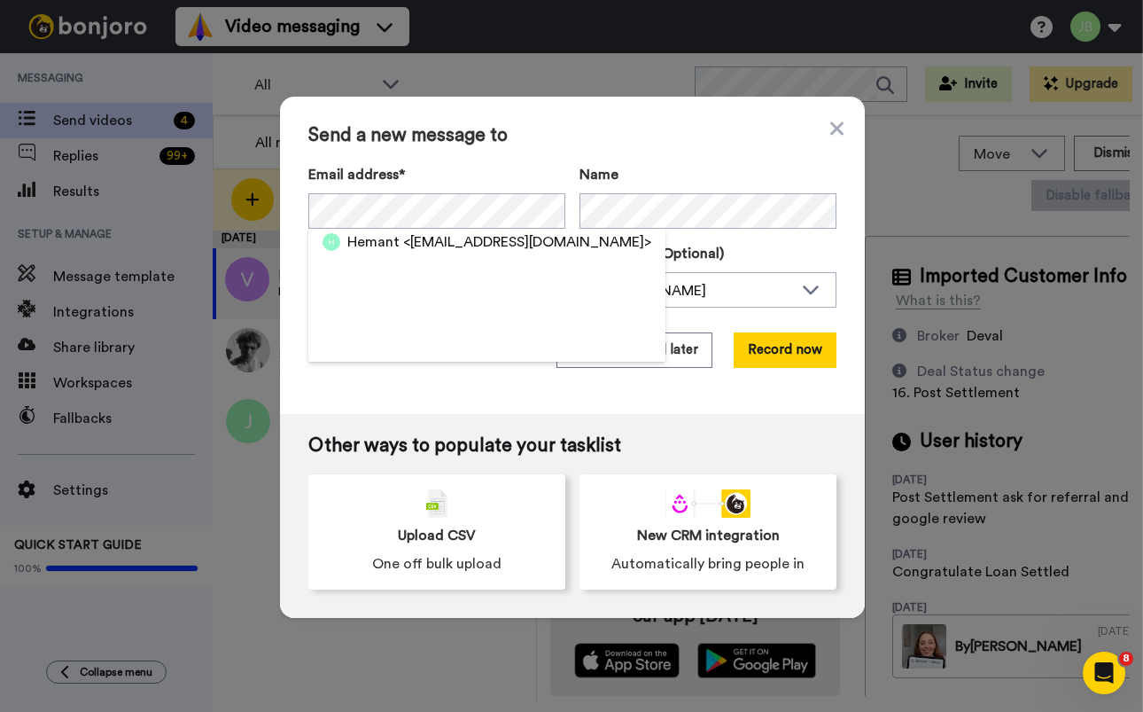
click at [462, 238] on span "<laxmihm1975@gmail.com>" at bounding box center [527, 241] width 248 height 21
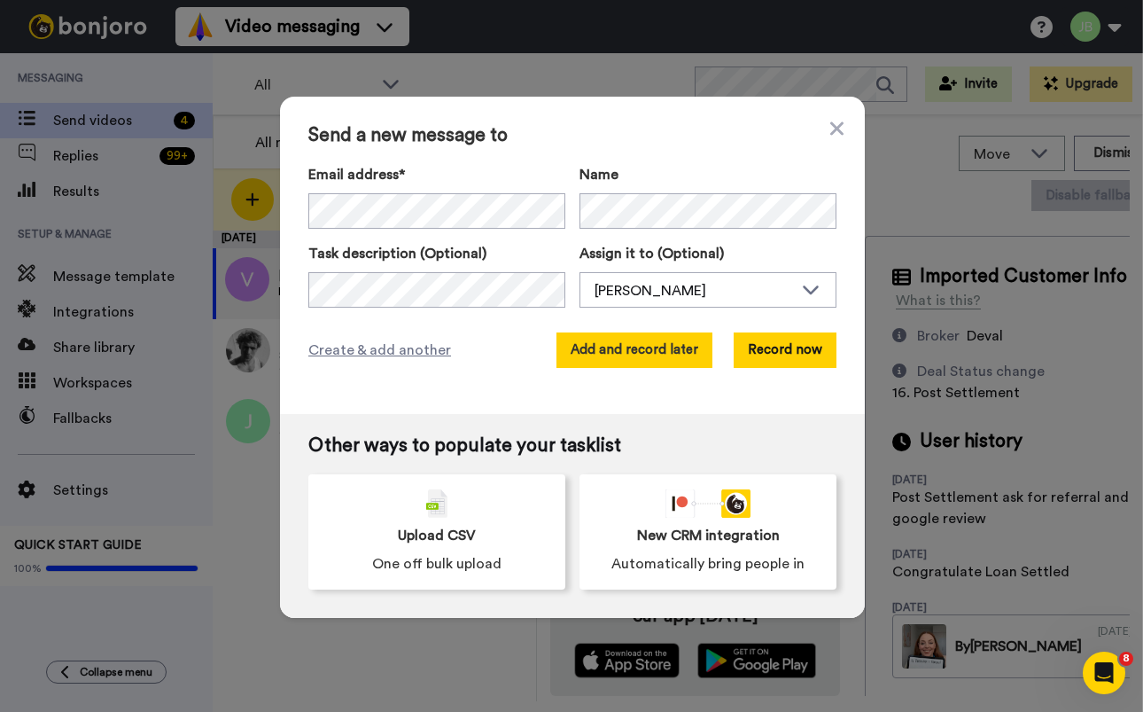
click at [590, 349] on button "Add and record later" at bounding box center [635, 349] width 156 height 35
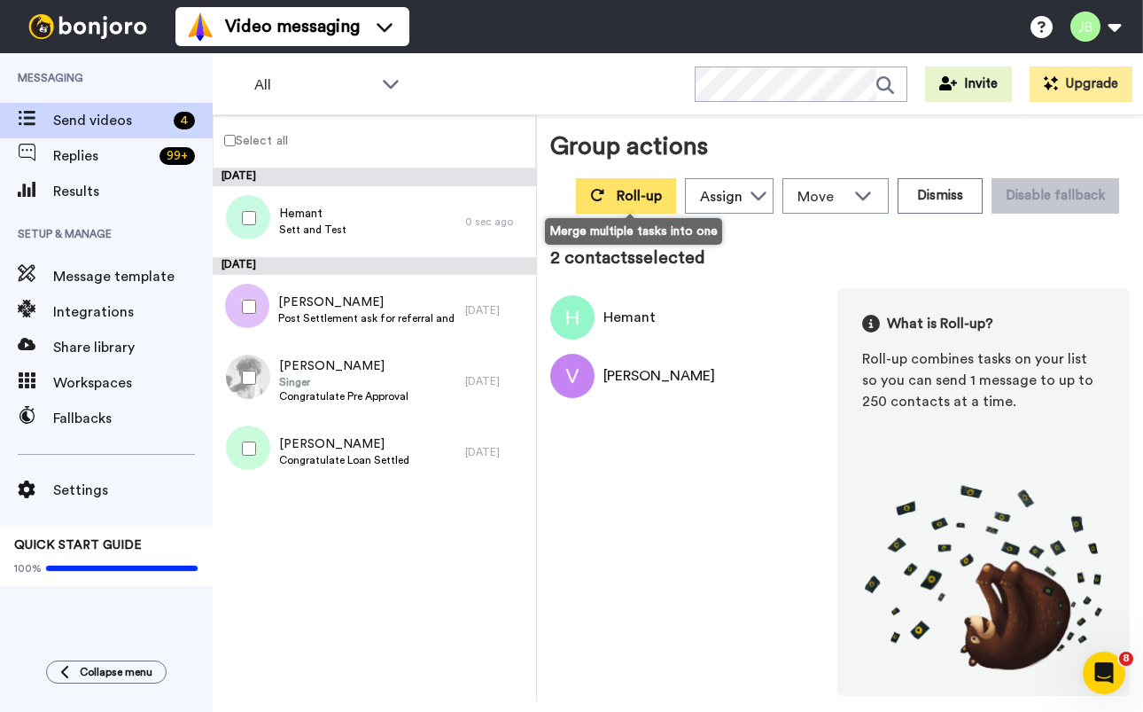
click at [633, 193] on span "Roll-up" at bounding box center [639, 196] width 45 height 14
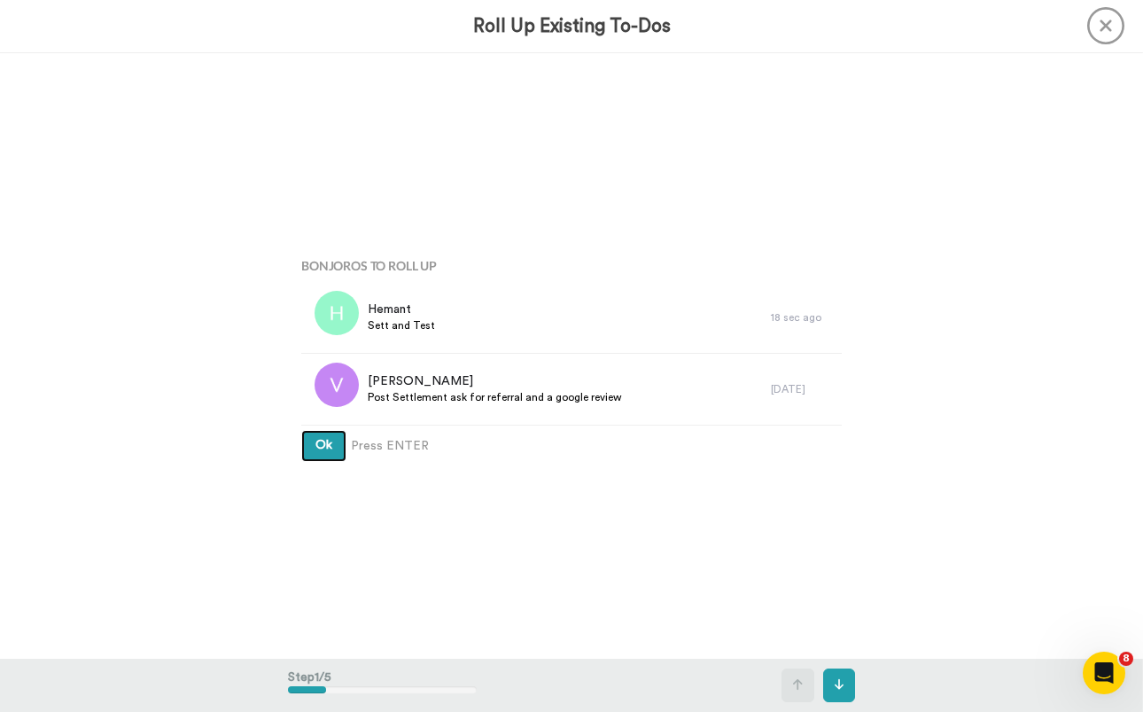
click at [301, 430] on button "Ok" at bounding box center [323, 446] width 45 height 32
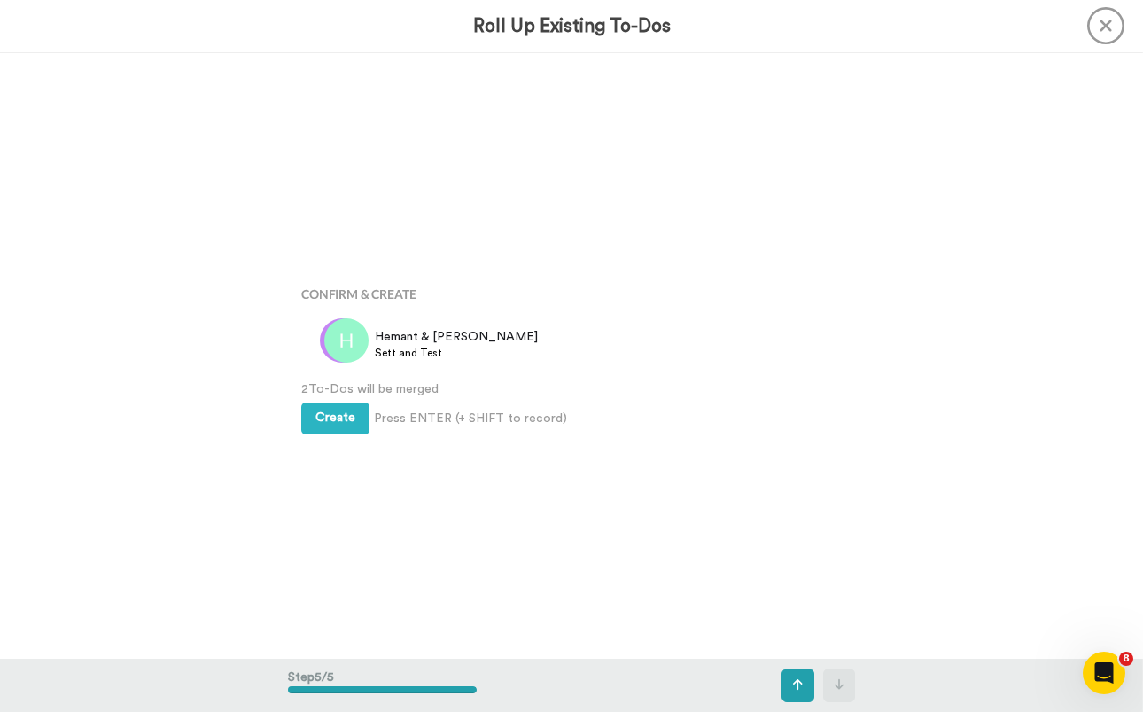
scroll to position [2424, 0]
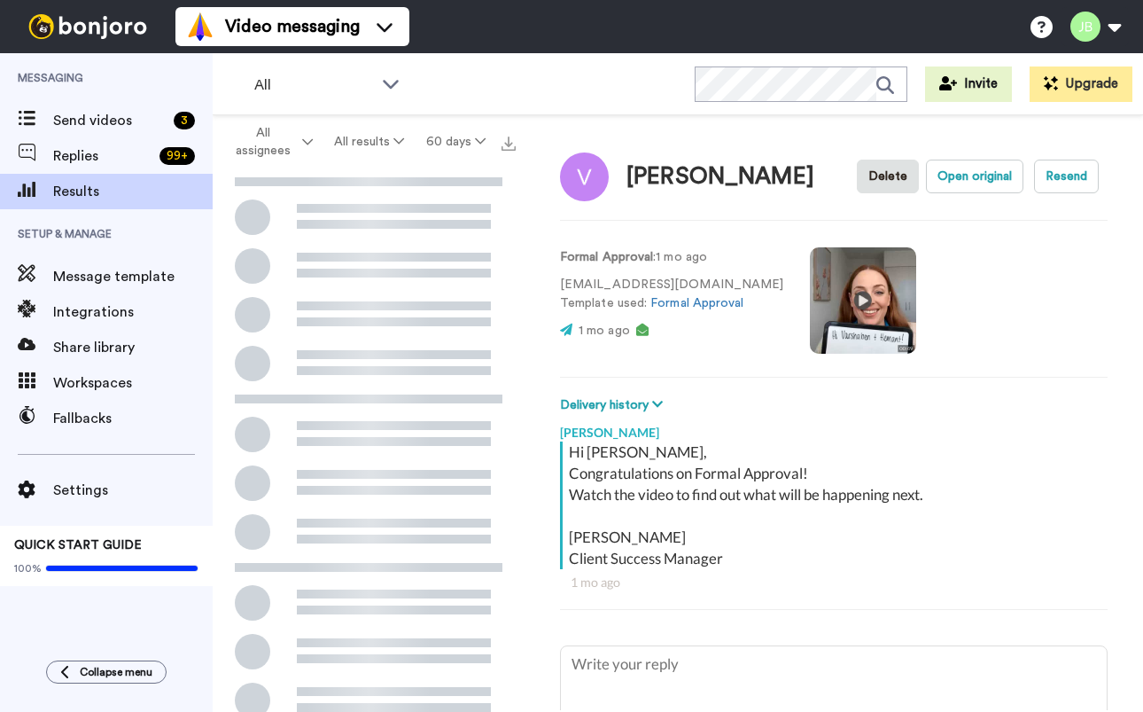
click at [829, 306] on video at bounding box center [863, 300] width 106 height 106
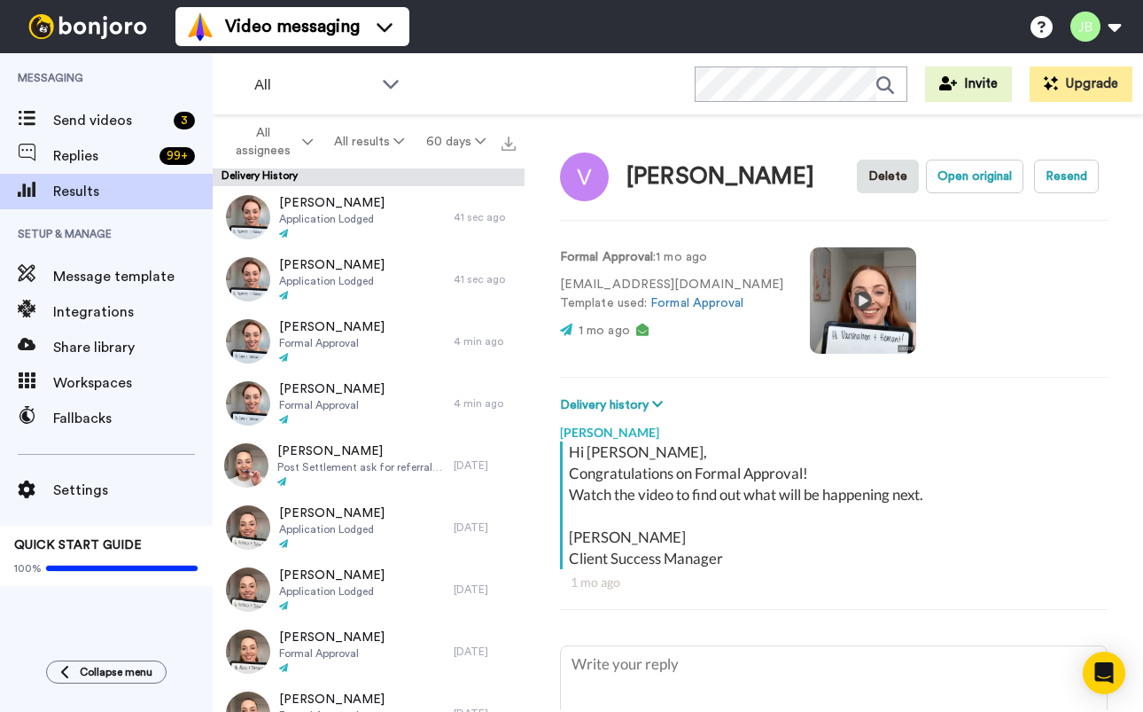
drag, startPoint x: 819, startPoint y: 310, endPoint x: 866, endPoint y: 300, distance: 48.0
click at [820, 310] on video at bounding box center [863, 300] width 106 height 106
type textarea "x"
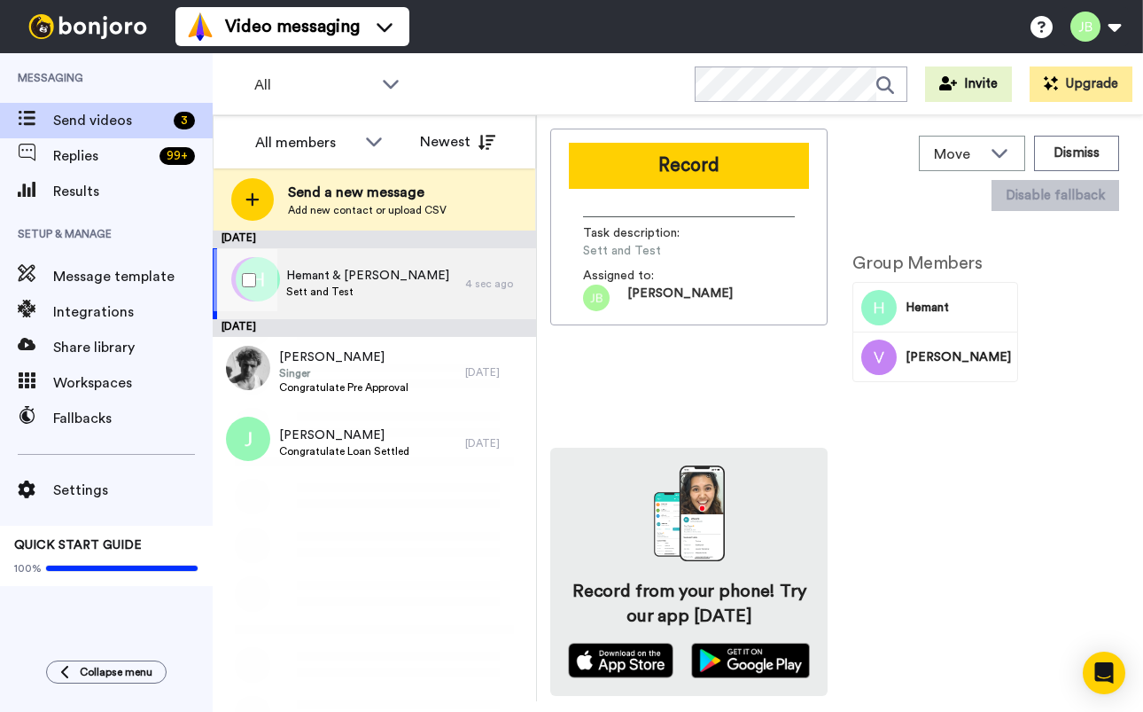
drag, startPoint x: 393, startPoint y: 281, endPoint x: 587, endPoint y: 219, distance: 202.9
click at [394, 280] on span "Hemant & Varshaben" at bounding box center [367, 276] width 163 height 18
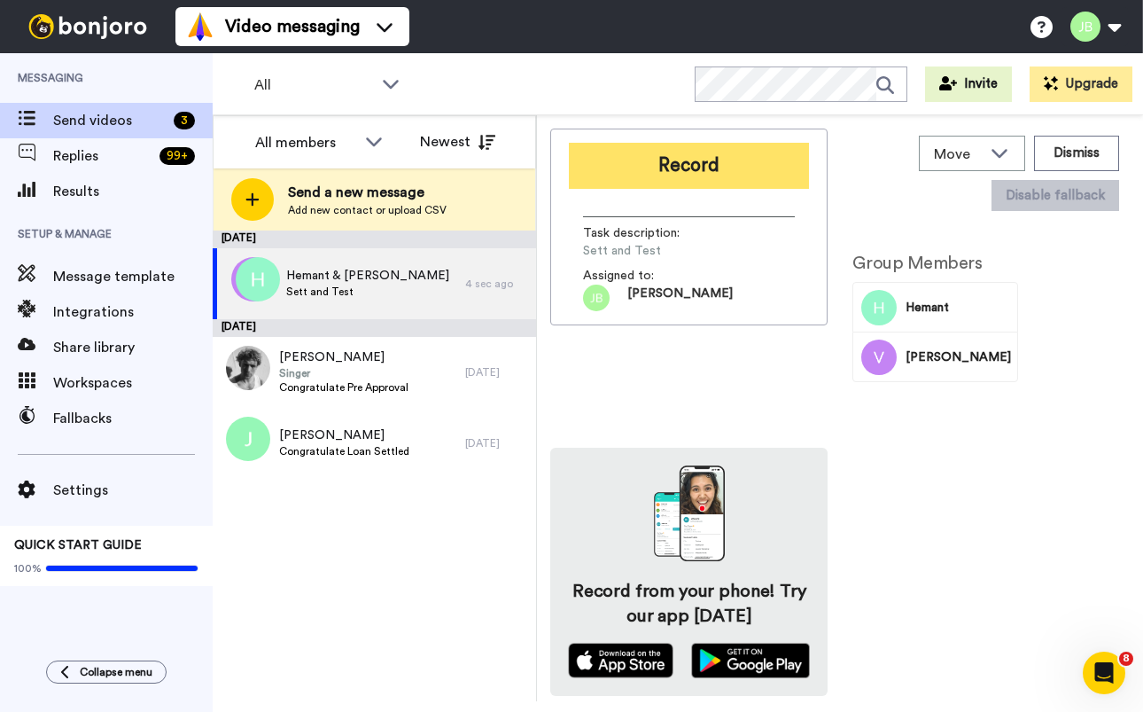
click at [720, 167] on button "Record" at bounding box center [689, 166] width 240 height 46
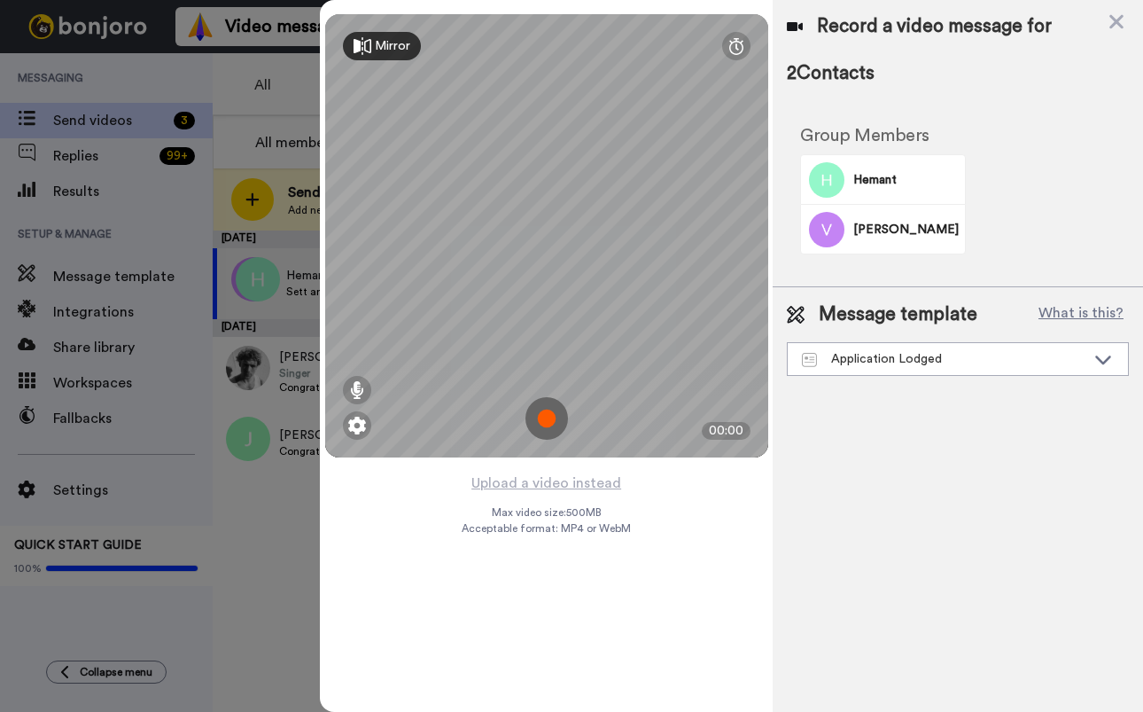
click at [550, 415] on img at bounding box center [547, 418] width 43 height 43
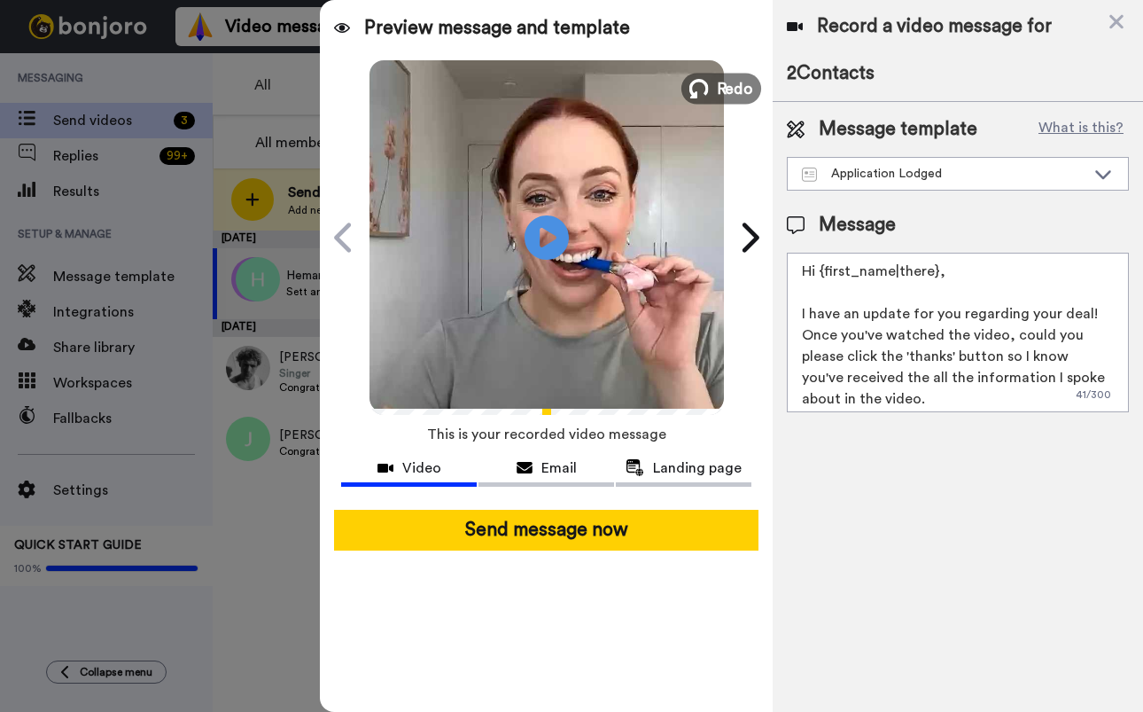
click at [728, 90] on span "Redo" at bounding box center [734, 87] width 37 height 23
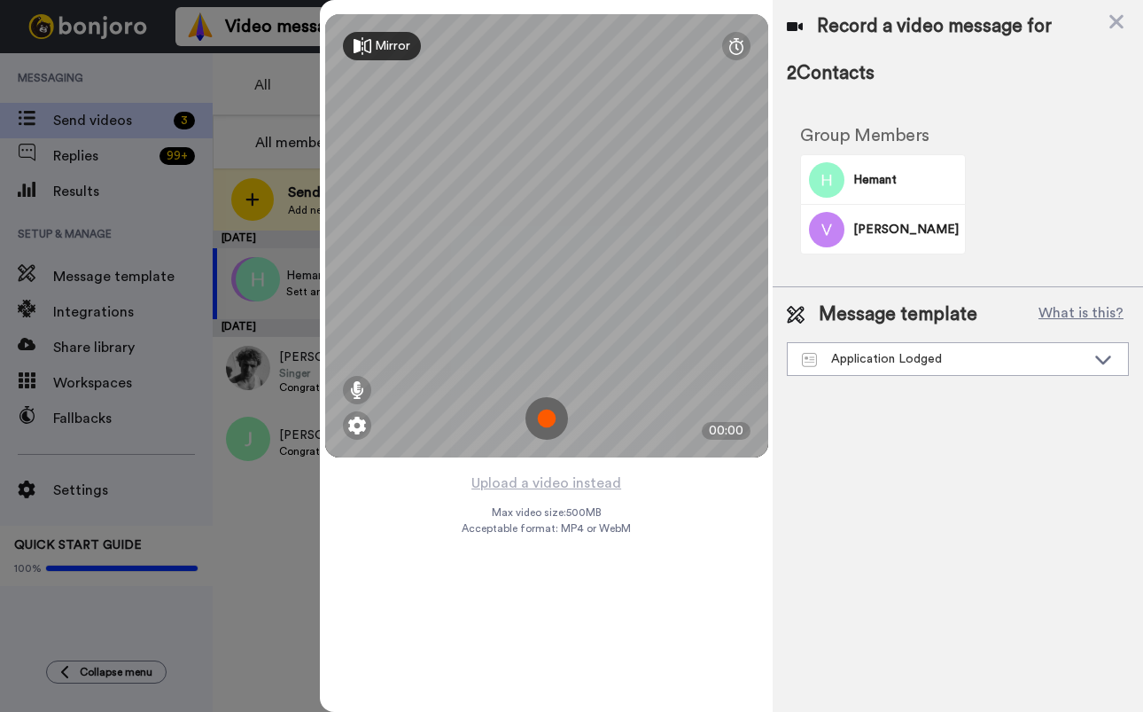
click at [541, 424] on img at bounding box center [547, 418] width 43 height 43
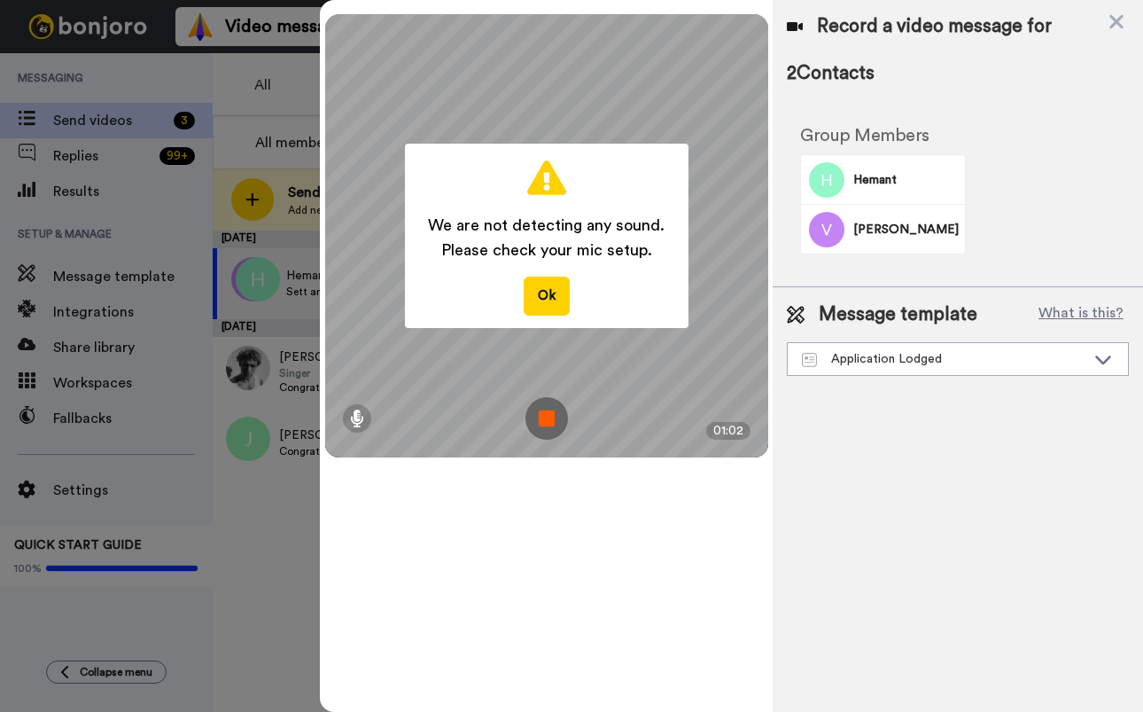
click at [552, 424] on img at bounding box center [547, 418] width 43 height 43
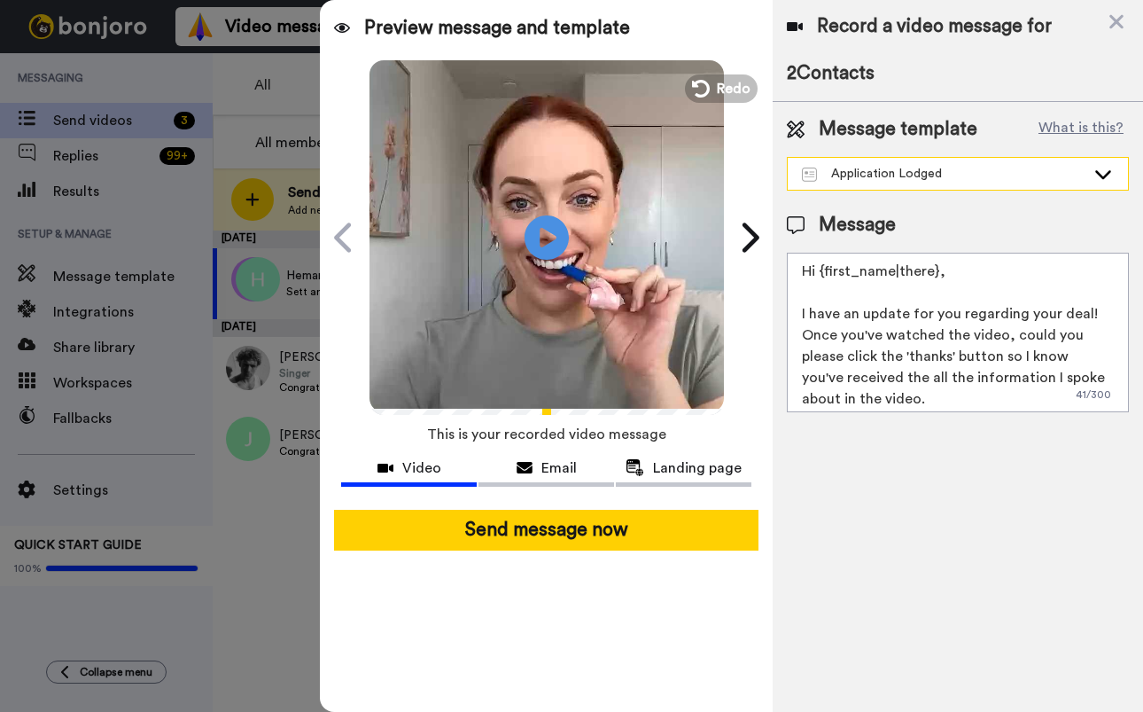
drag, startPoint x: 1040, startPoint y: 170, endPoint x: 1036, endPoint y: 188, distance: 18.3
click at [1040, 171] on div "Application Lodged" at bounding box center [944, 174] width 284 height 18
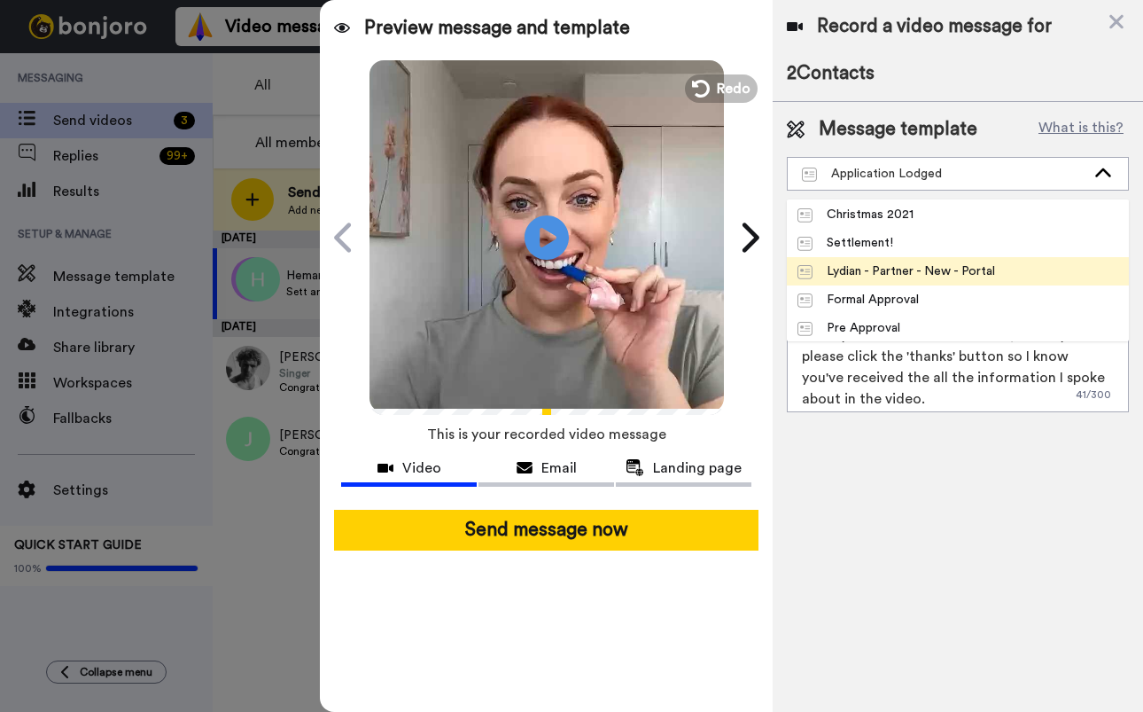
scroll to position [197, 0]
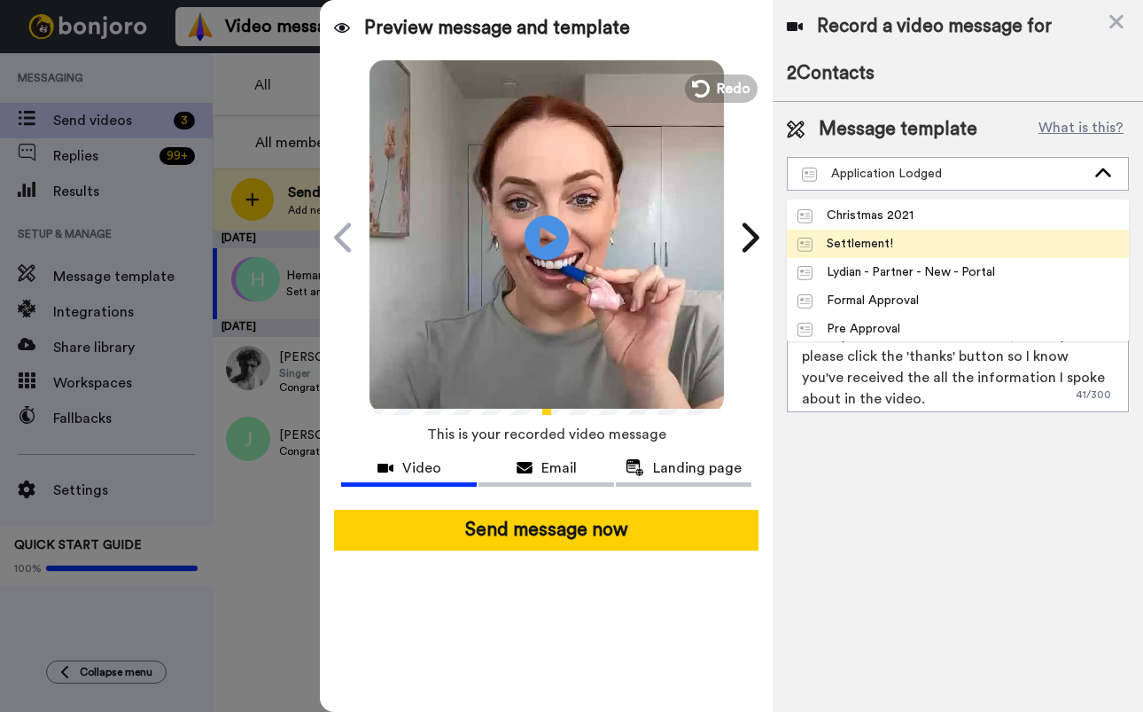
click at [923, 247] on li "Settlement!" at bounding box center [958, 244] width 342 height 28
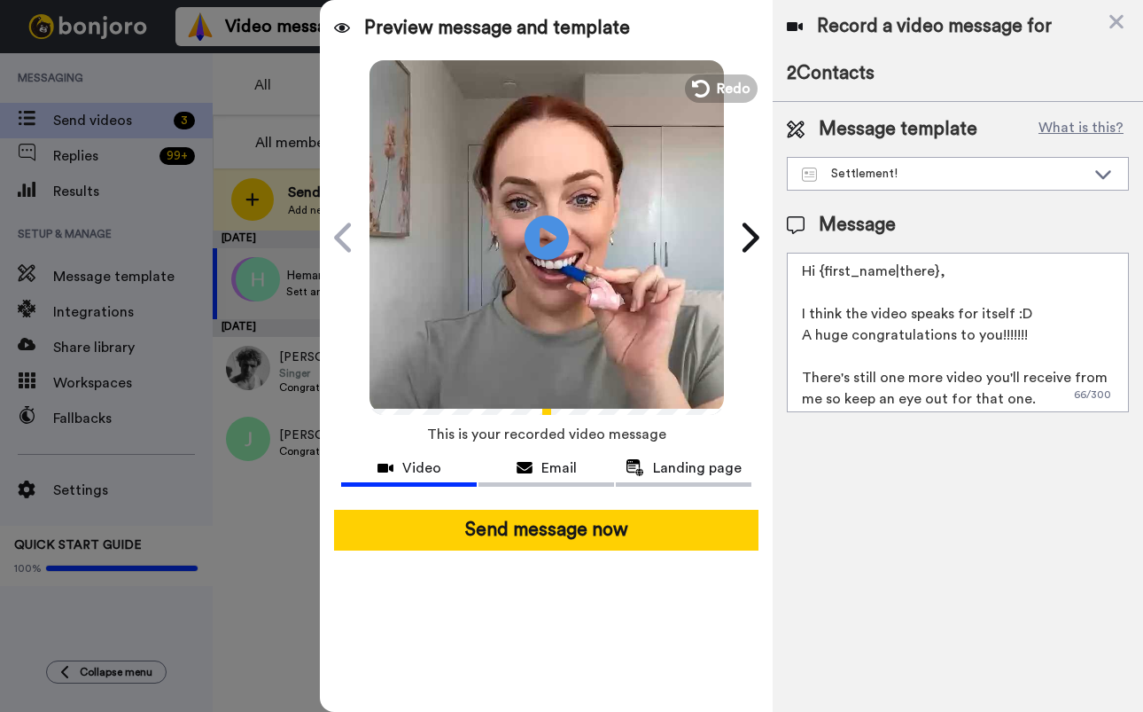
scroll to position [4, 0]
drag, startPoint x: 1032, startPoint y: 396, endPoint x: 1046, endPoint y: 393, distance: 13.6
click at [1033, 395] on textarea "Hi {first_name|there}, I think the video speaks for itself :D A huge congratula…" at bounding box center [958, 333] width 342 height 160
drag, startPoint x: 905, startPoint y: 396, endPoint x: 761, endPoint y: 379, distance: 144.6
click at [761, 379] on div "Preview message and template Play/Pause How good is Settlement? Jackie Bowker <…" at bounding box center [731, 356] width 823 height 712
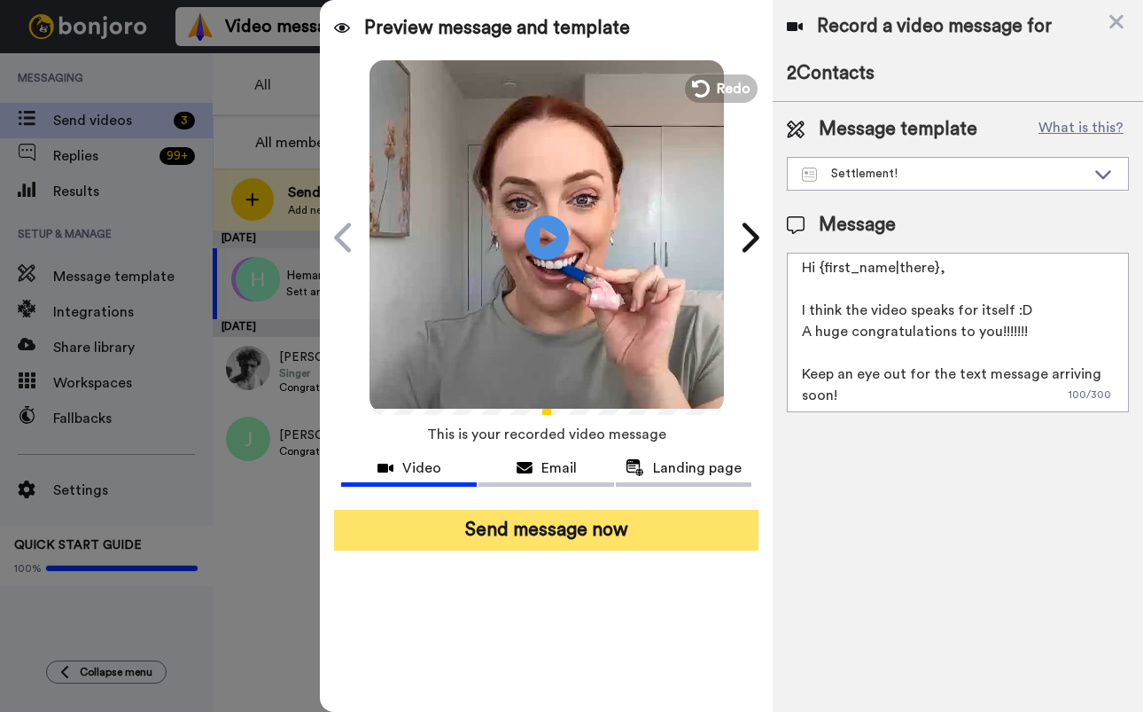
type textarea "Hi {first_name|there}, I think the video speaks for itself :D A huge congratula…"
click at [612, 534] on button "Send message now" at bounding box center [546, 530] width 425 height 41
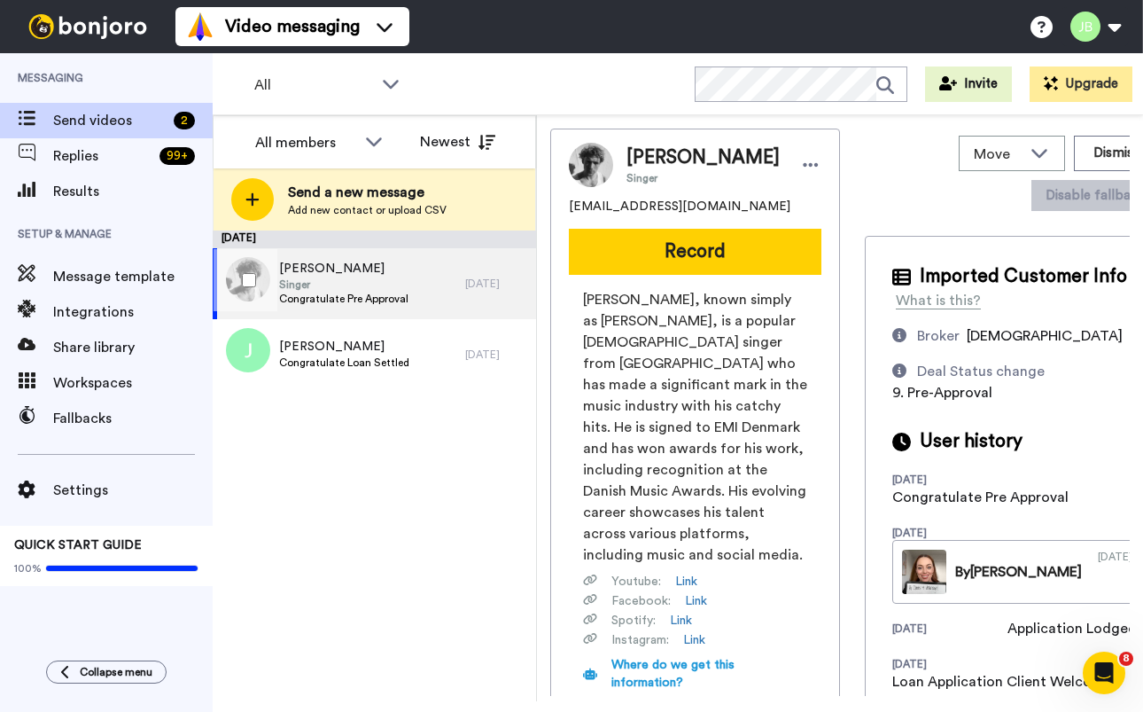
click at [367, 280] on span "Singer" at bounding box center [343, 284] width 129 height 14
drag, startPoint x: 728, startPoint y: 206, endPoint x: 599, endPoint y: 204, distance: 129.4
click at [564, 206] on div "[PERSON_NAME] [EMAIL_ADDRESS][DOMAIN_NAME] Record [PERSON_NAME], known simply a…" at bounding box center [695, 471] width 290 height 685
copy span "[EMAIL_ADDRESS][DOMAIN_NAME]"
click at [692, 377] on span "[PERSON_NAME], known simply as [PERSON_NAME], is a popular [DEMOGRAPHIC_DATA] s…" at bounding box center [695, 427] width 224 height 277
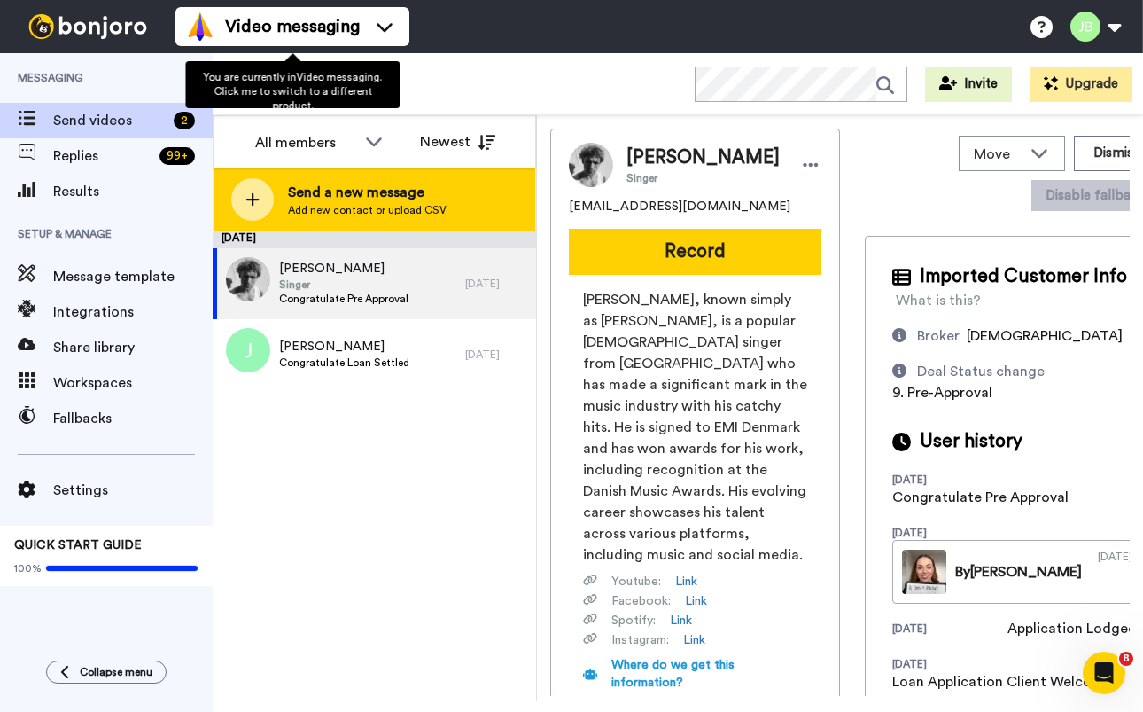
click at [431, 191] on span "Send a new message" at bounding box center [367, 192] width 159 height 21
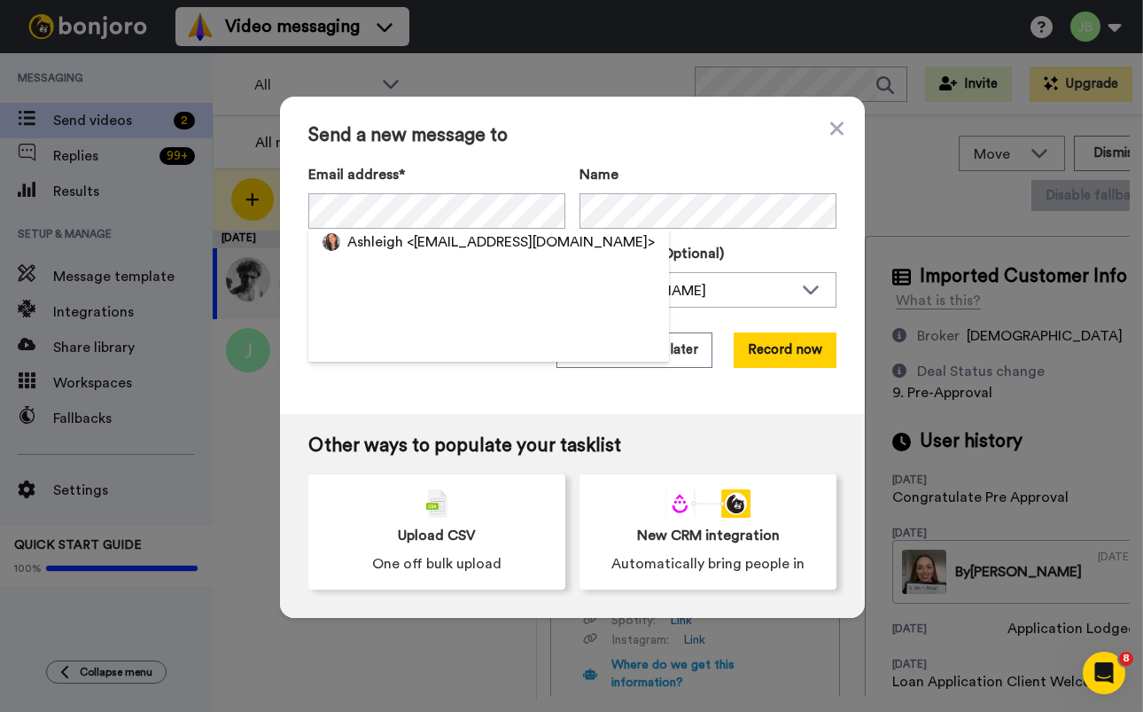
drag, startPoint x: 448, startPoint y: 245, endPoint x: 417, endPoint y: 261, distance: 34.5
click at [446, 242] on span "<ashleighlindsay18@gmail.com>" at bounding box center [531, 241] width 248 height 21
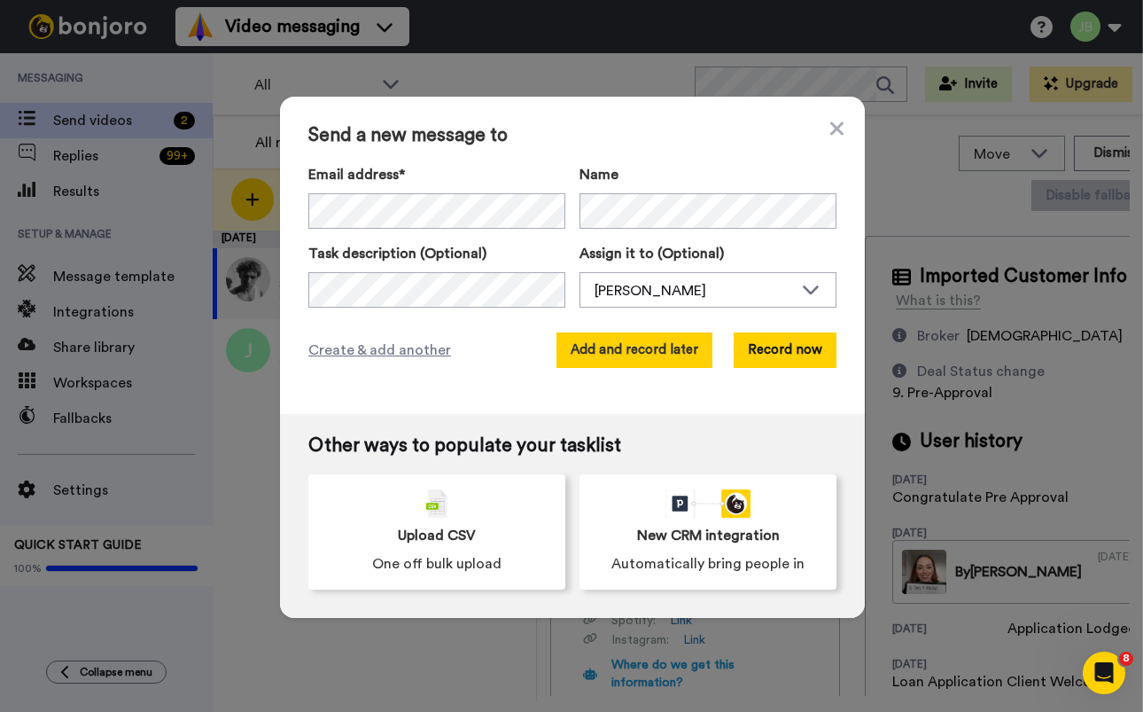
click at [629, 354] on button "Add and record later" at bounding box center [635, 349] width 156 height 35
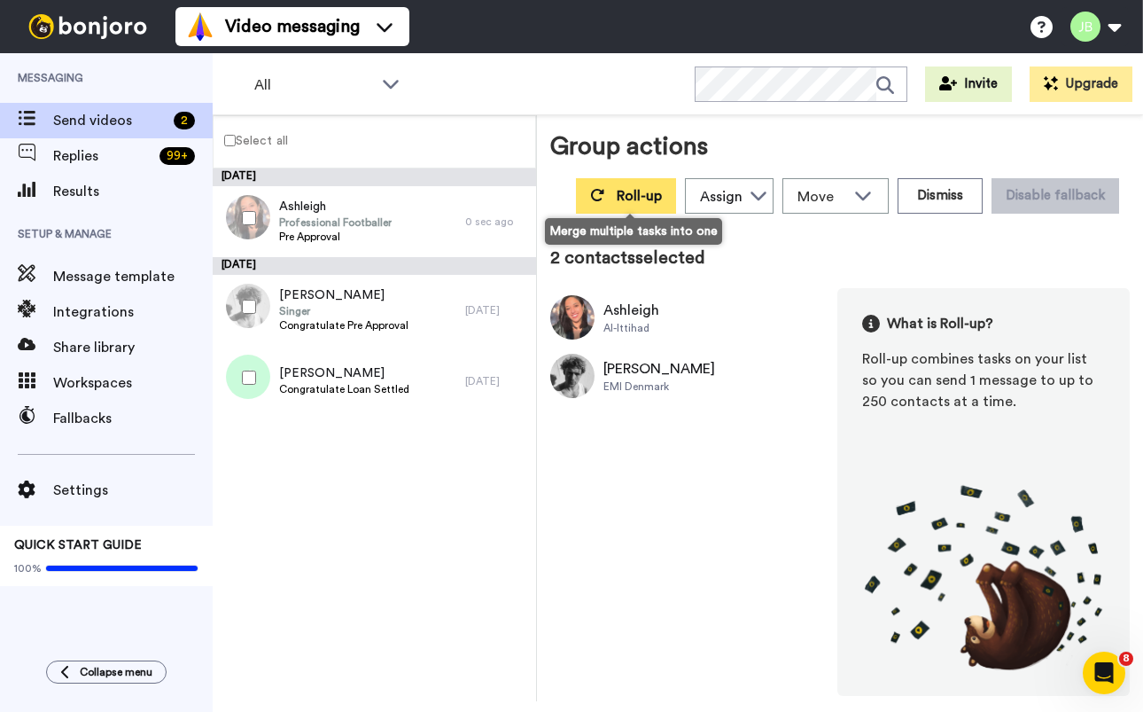
click at [623, 189] on span "Roll-up" at bounding box center [639, 196] width 45 height 14
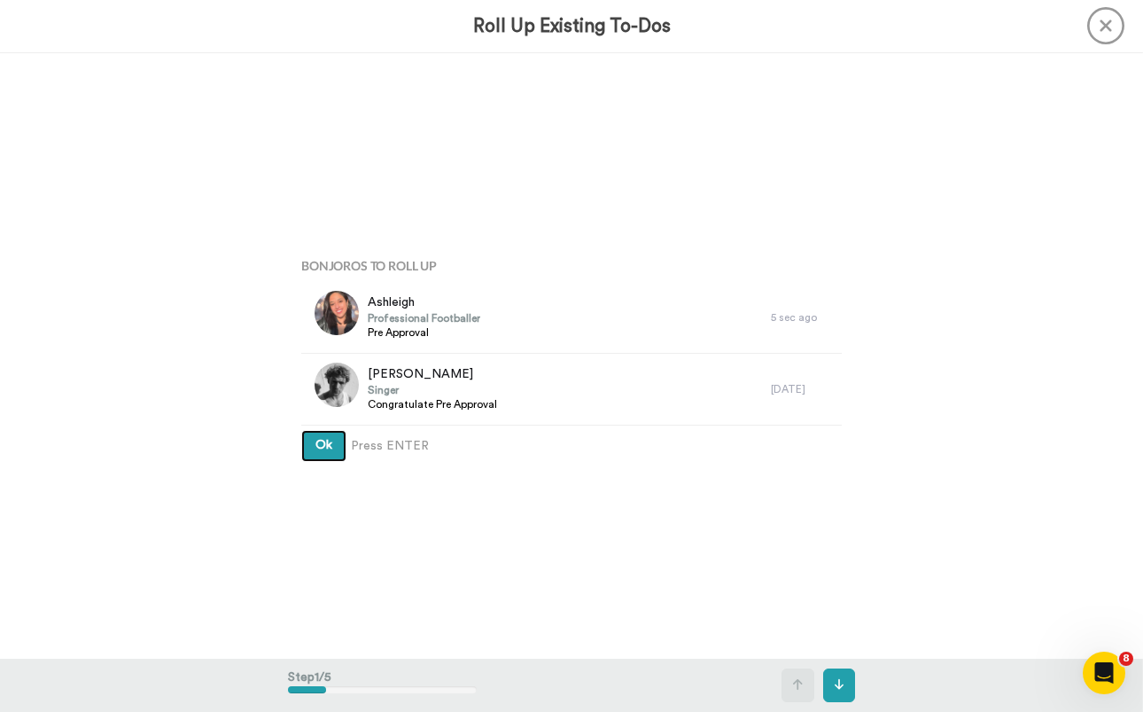
click at [301, 430] on button "Ok" at bounding box center [323, 446] width 45 height 32
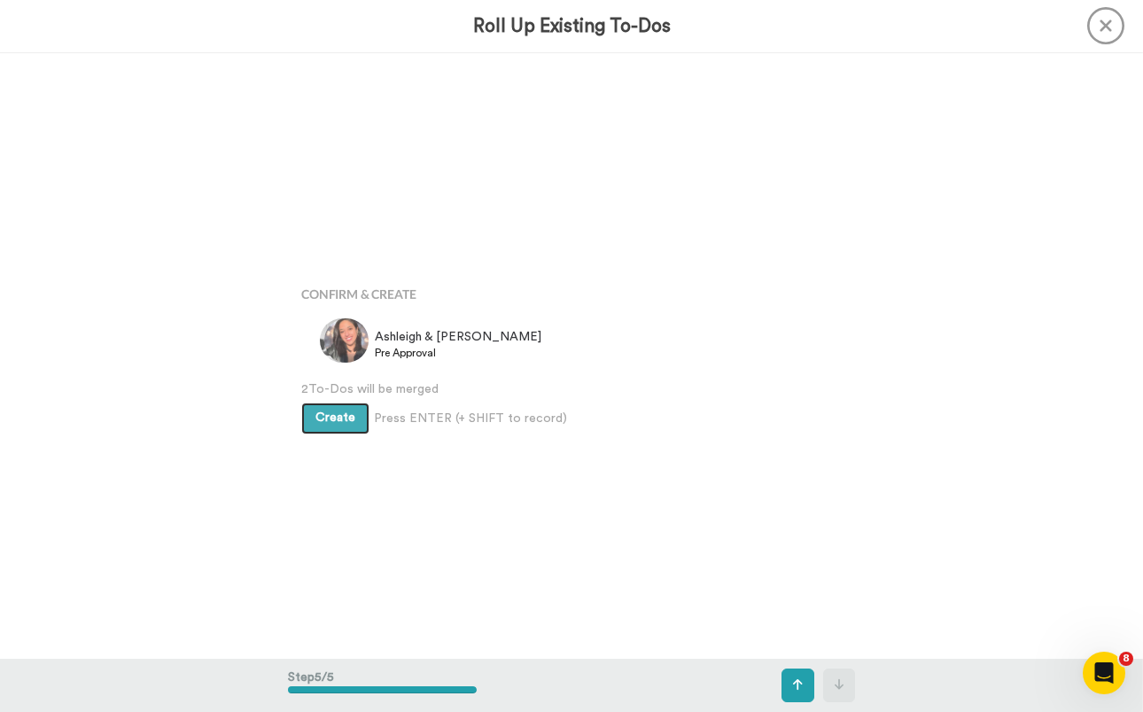
scroll to position [2424, 0]
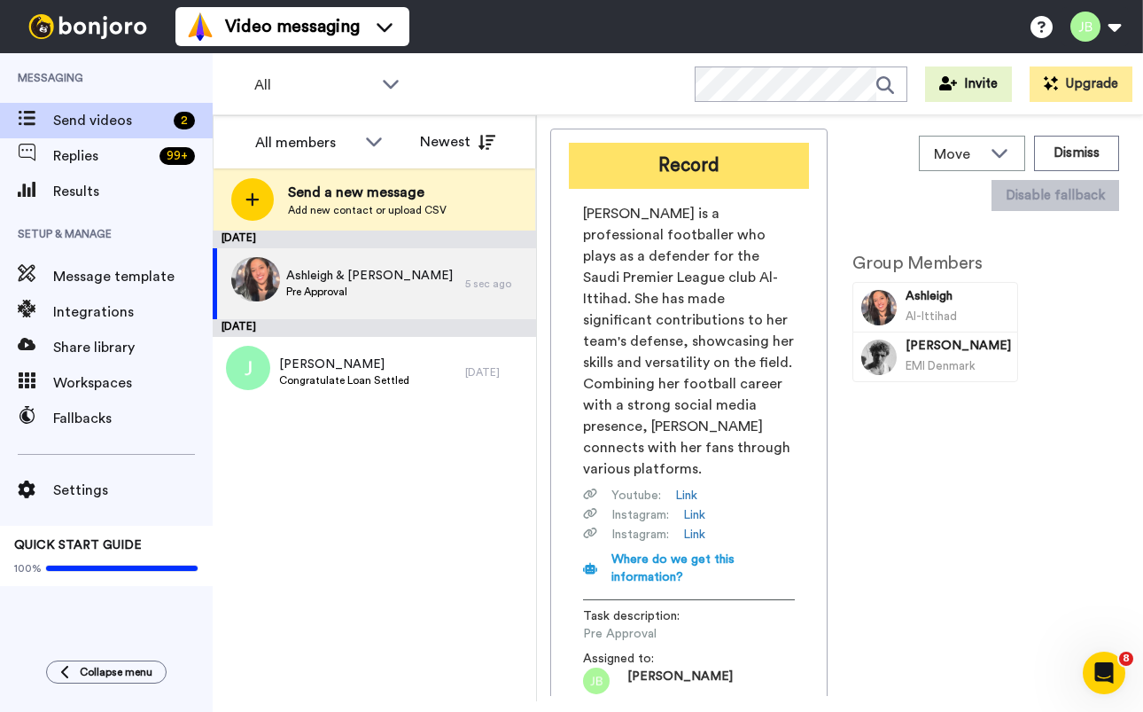
click at [703, 167] on button "Record" at bounding box center [689, 166] width 240 height 46
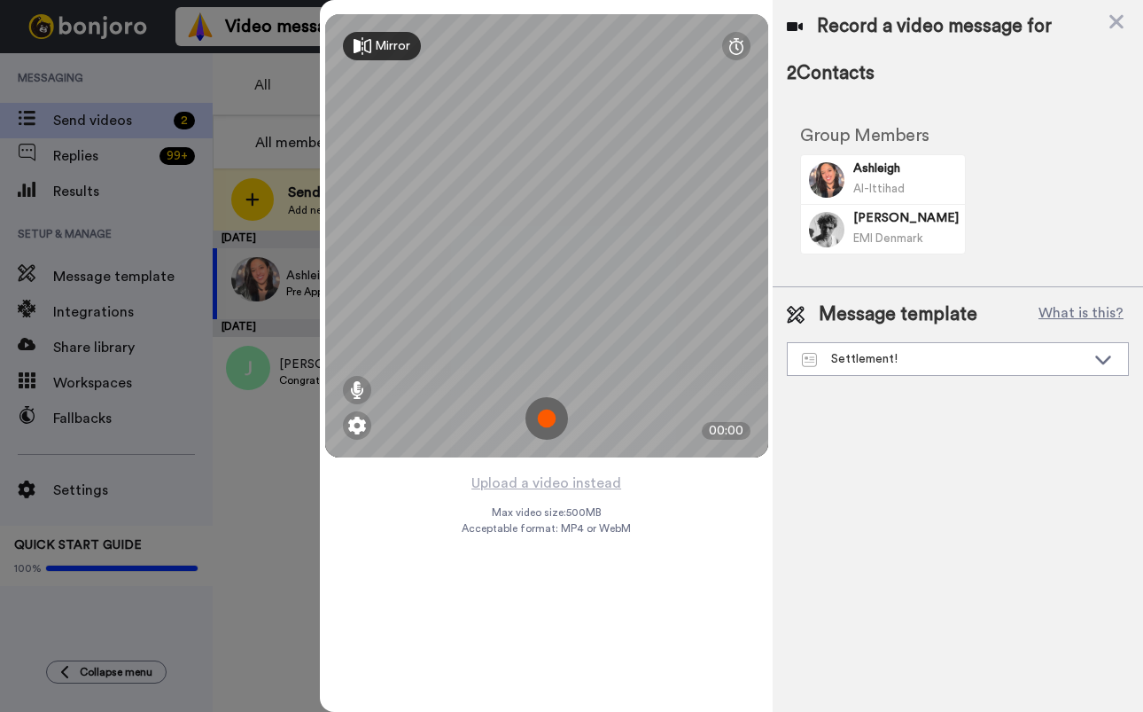
click at [549, 423] on img at bounding box center [547, 418] width 43 height 43
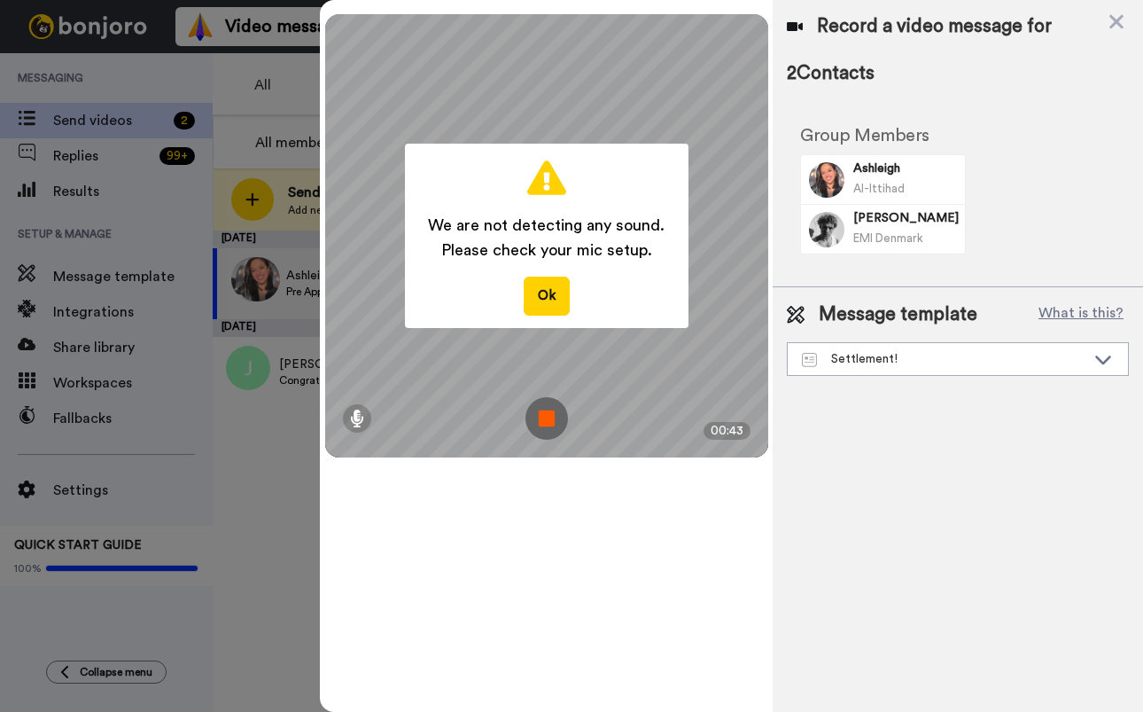
click at [543, 420] on img at bounding box center [547, 418] width 43 height 43
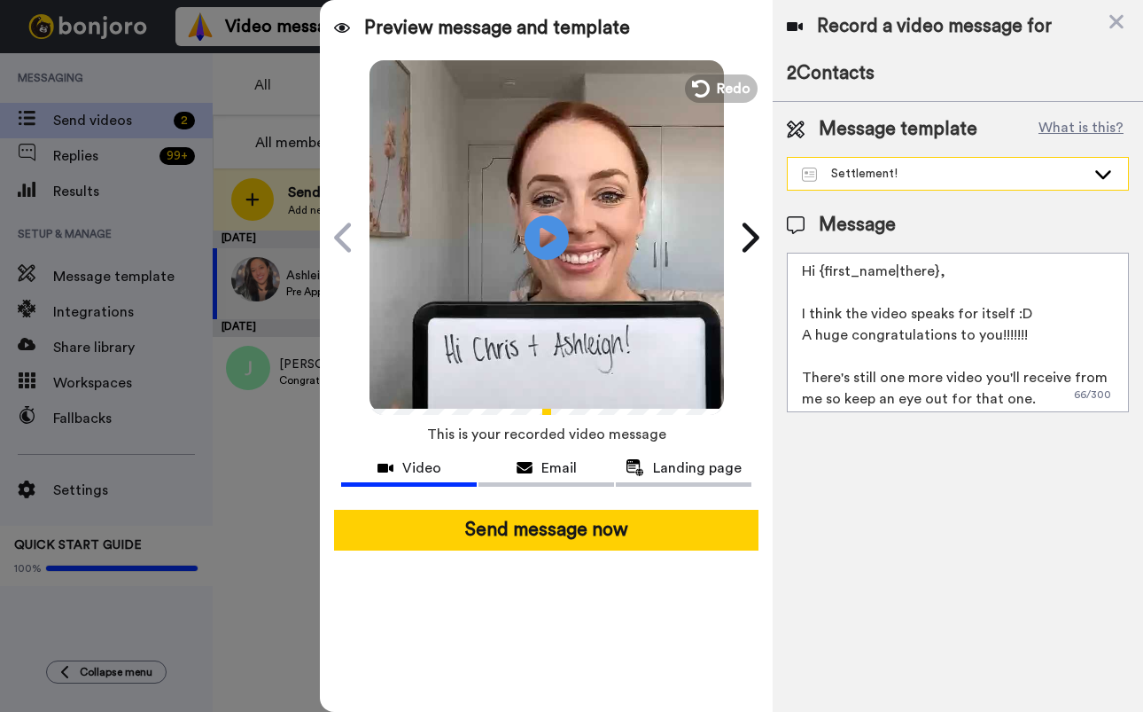
click at [1028, 181] on div "Settlement!" at bounding box center [944, 174] width 284 height 18
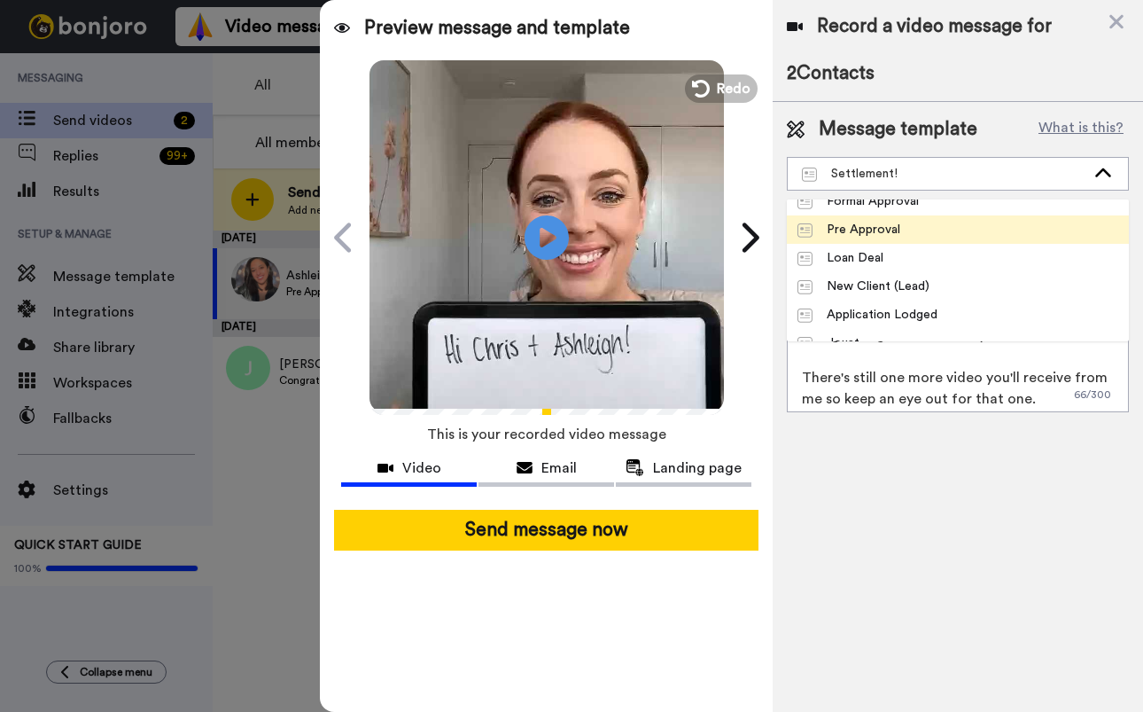
scroll to position [290, 0]
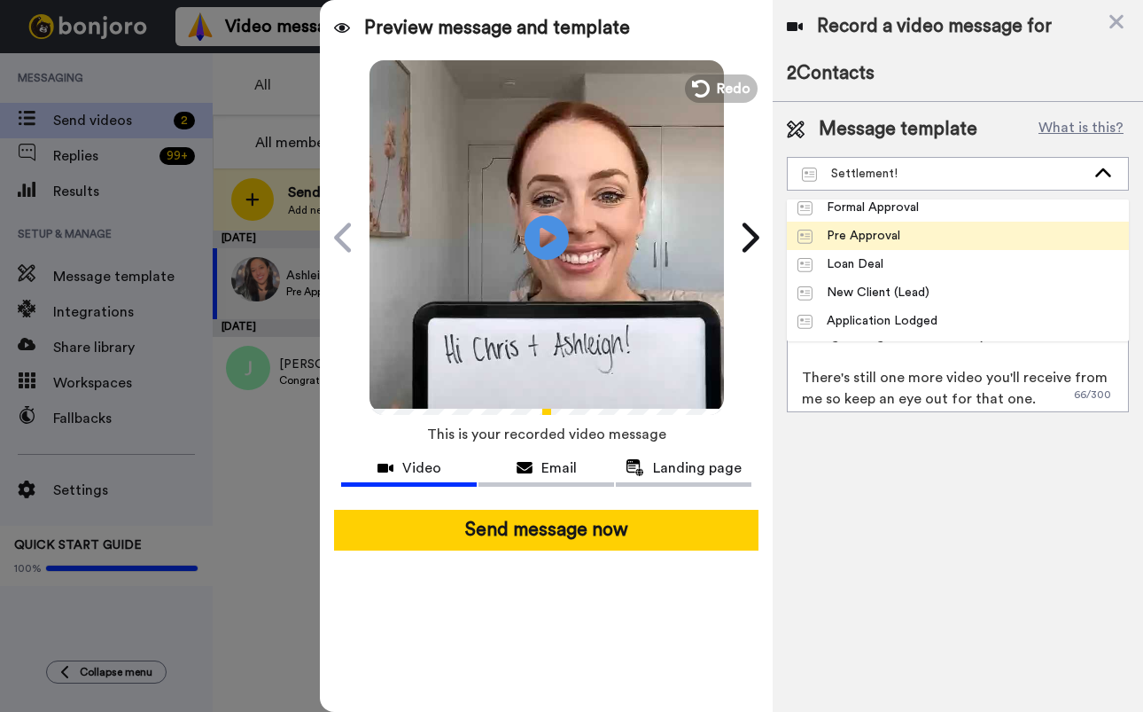
click at [910, 235] on li "Pre Approval" at bounding box center [958, 236] width 342 height 28
type textarea "Hi {first_name|there}, Congratulations on Pre-Approval! There is some important…"
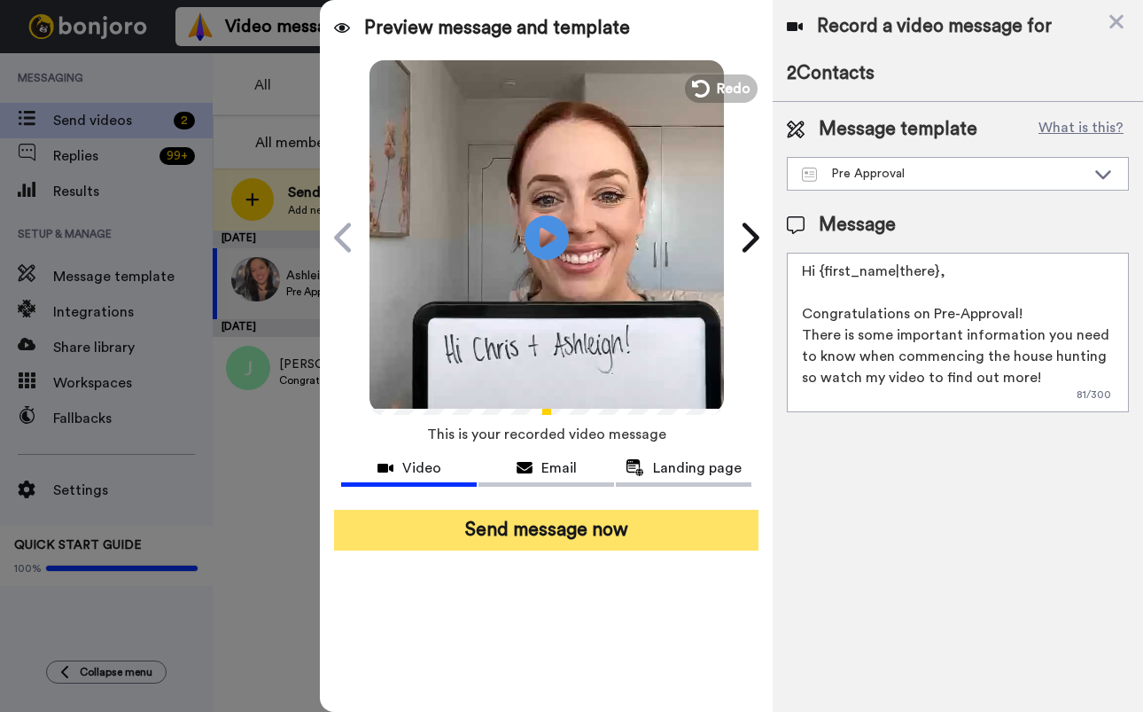
click at [526, 541] on button "Send message now" at bounding box center [546, 530] width 425 height 41
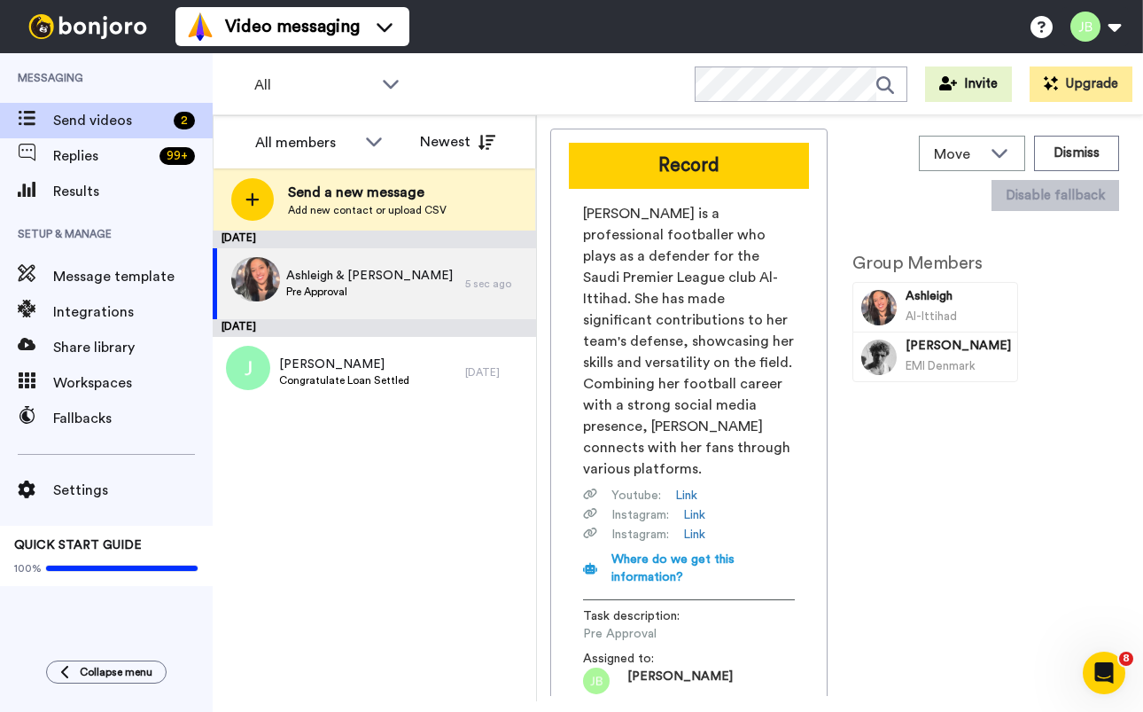
scroll to position [0, 0]
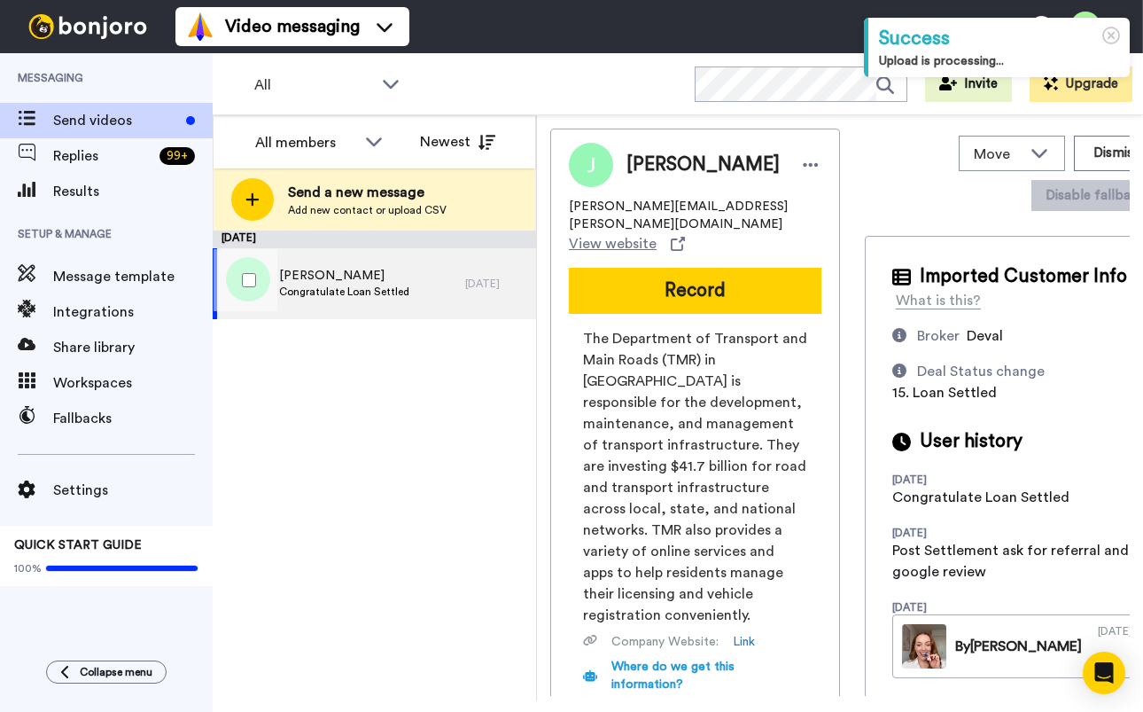
click at [401, 285] on span "Congratulate Loan Settled" at bounding box center [344, 291] width 130 height 14
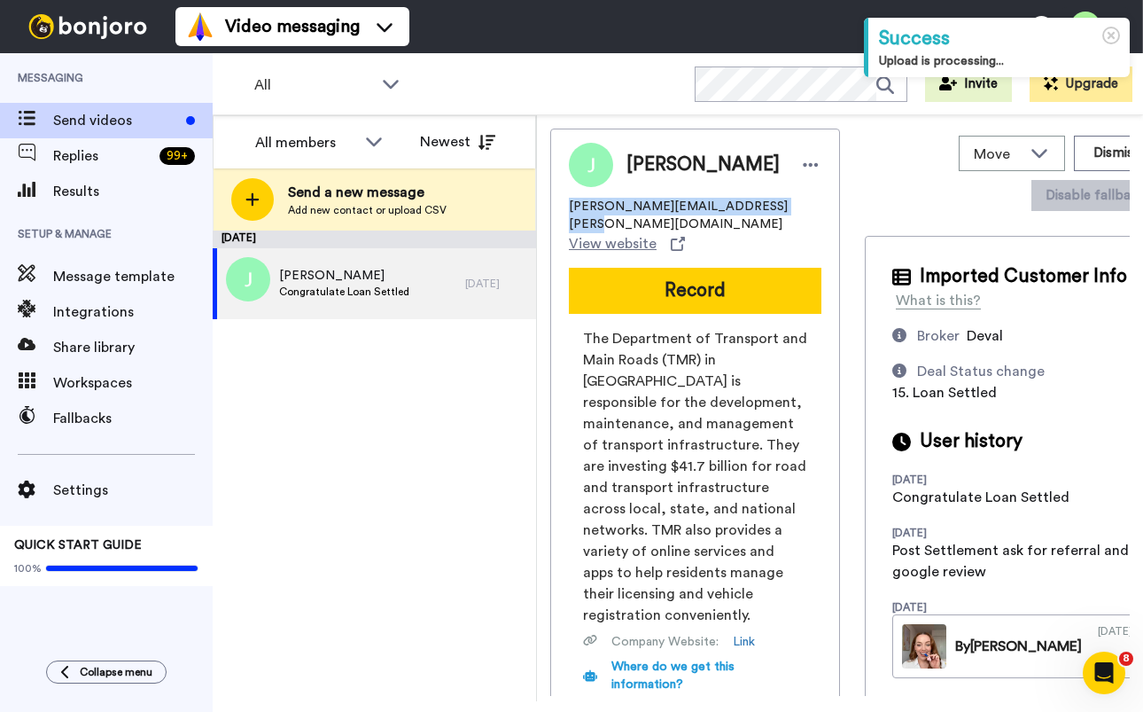
drag, startPoint x: 728, startPoint y: 204, endPoint x: 590, endPoint y: 206, distance: 138.3
click at [564, 209] on div "[PERSON_NAME] [PERSON_NAME][EMAIL_ADDRESS][PERSON_NAME][DOMAIN_NAME] View websi…" at bounding box center [695, 472] width 290 height 687
copy span "[PERSON_NAME][EMAIL_ADDRESS][PERSON_NAME][DOMAIN_NAME]"
click at [782, 205] on div "[PERSON_NAME][EMAIL_ADDRESS][PERSON_NAME][DOMAIN_NAME] View website" at bounding box center [695, 226] width 253 height 57
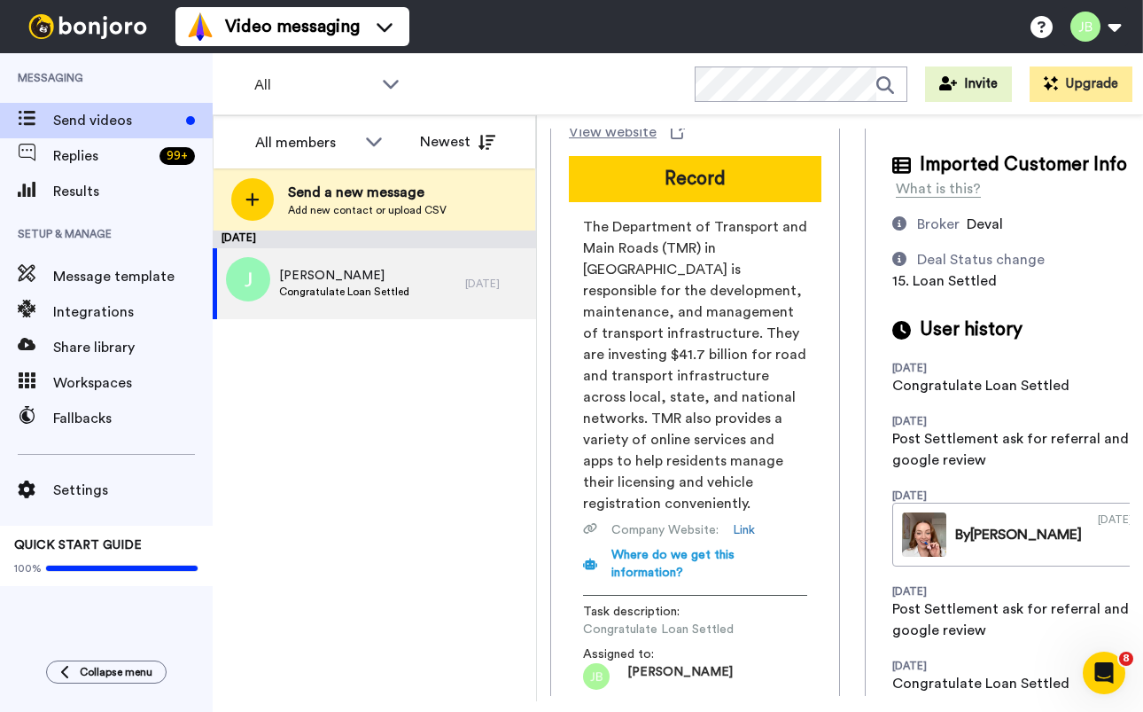
scroll to position [183, 0]
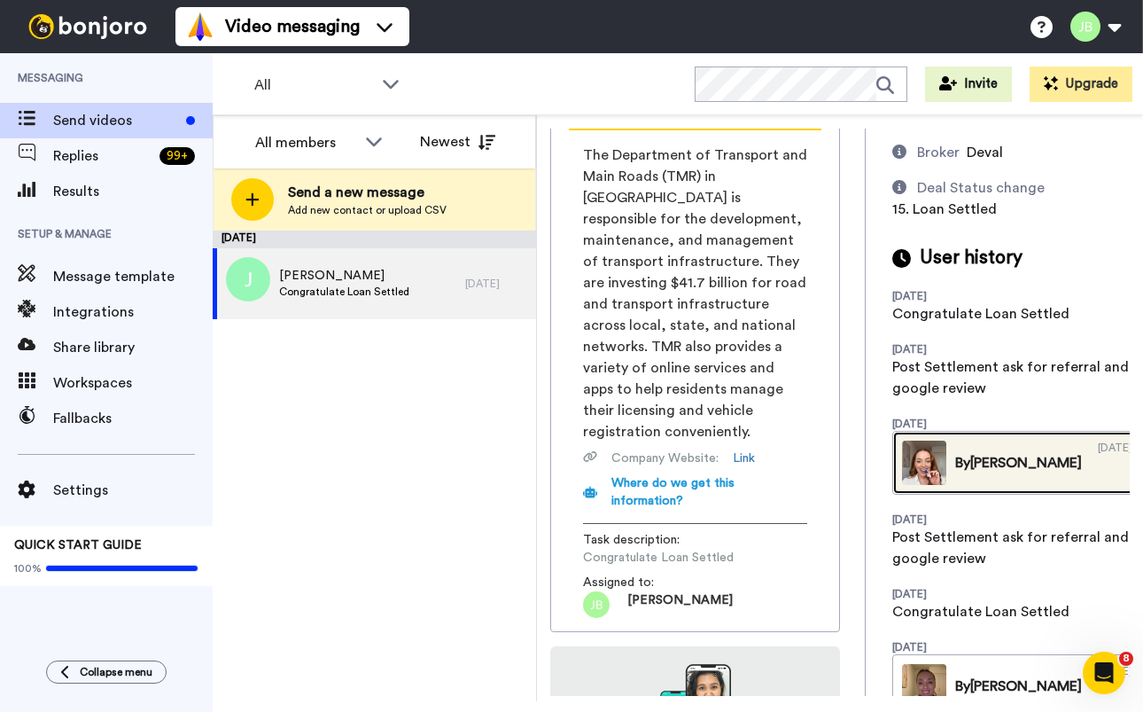
click at [952, 495] on link "By [PERSON_NAME] [DATE]" at bounding box center [1017, 463] width 250 height 64
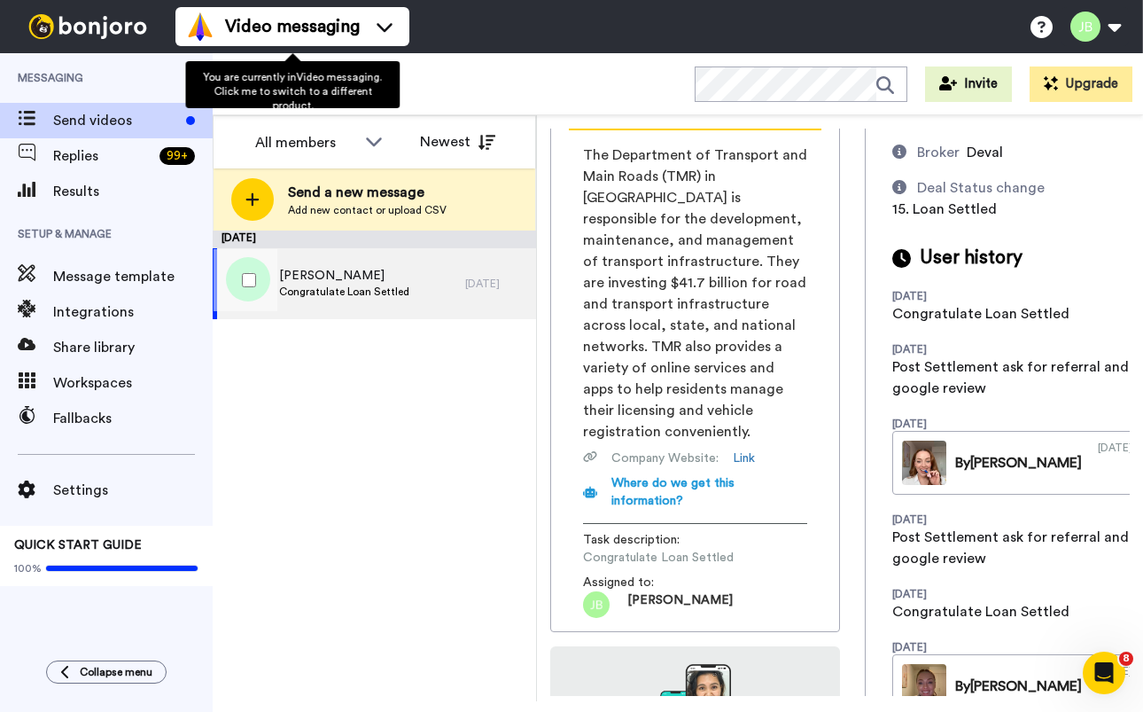
click at [420, 282] on div "[PERSON_NAME] Congratulate Loan Settled" at bounding box center [339, 283] width 253 height 71
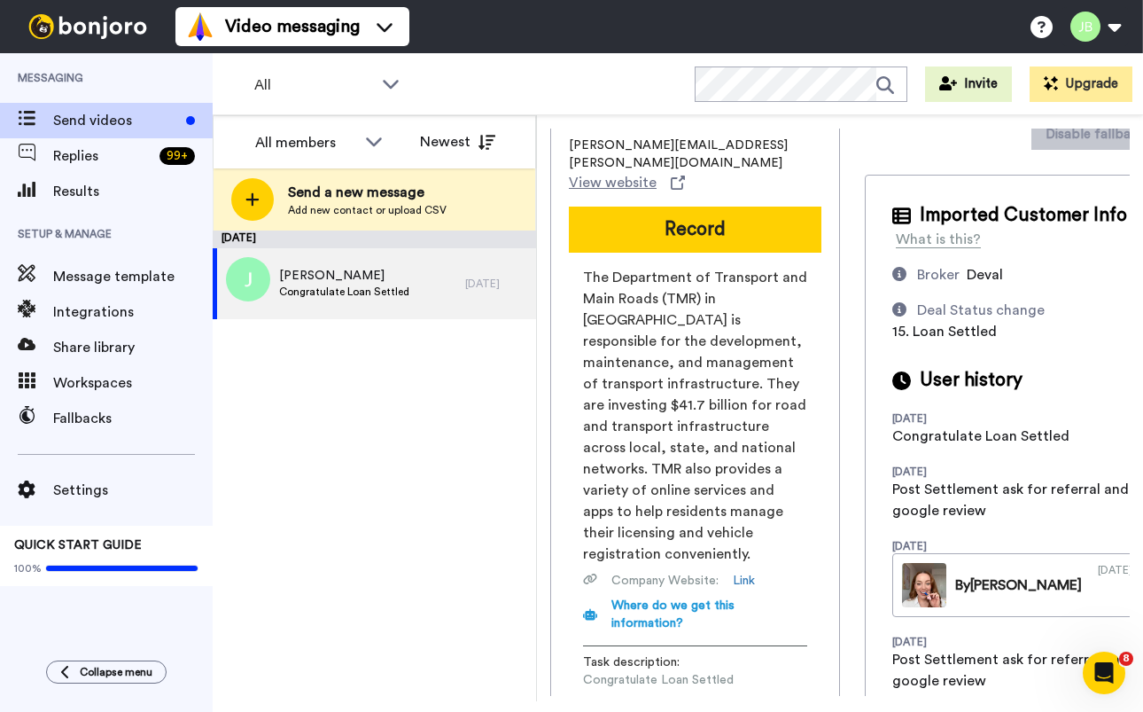
scroll to position [0, 0]
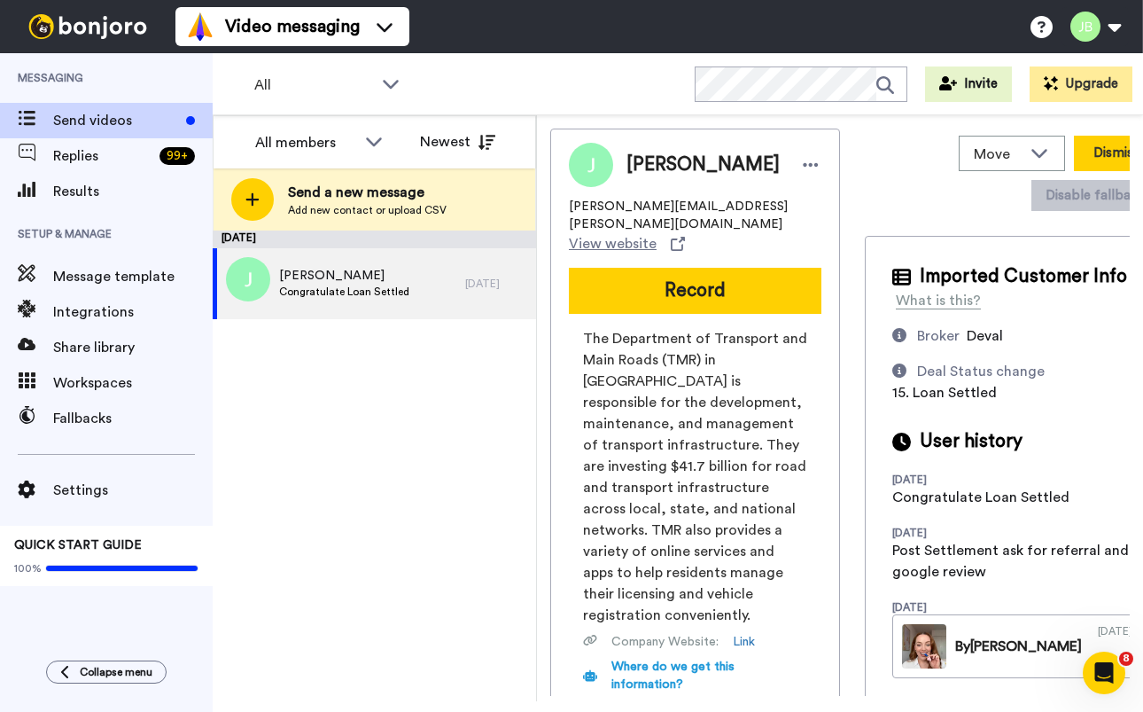
click at [1074, 155] on button "Dismiss" at bounding box center [1116, 153] width 85 height 35
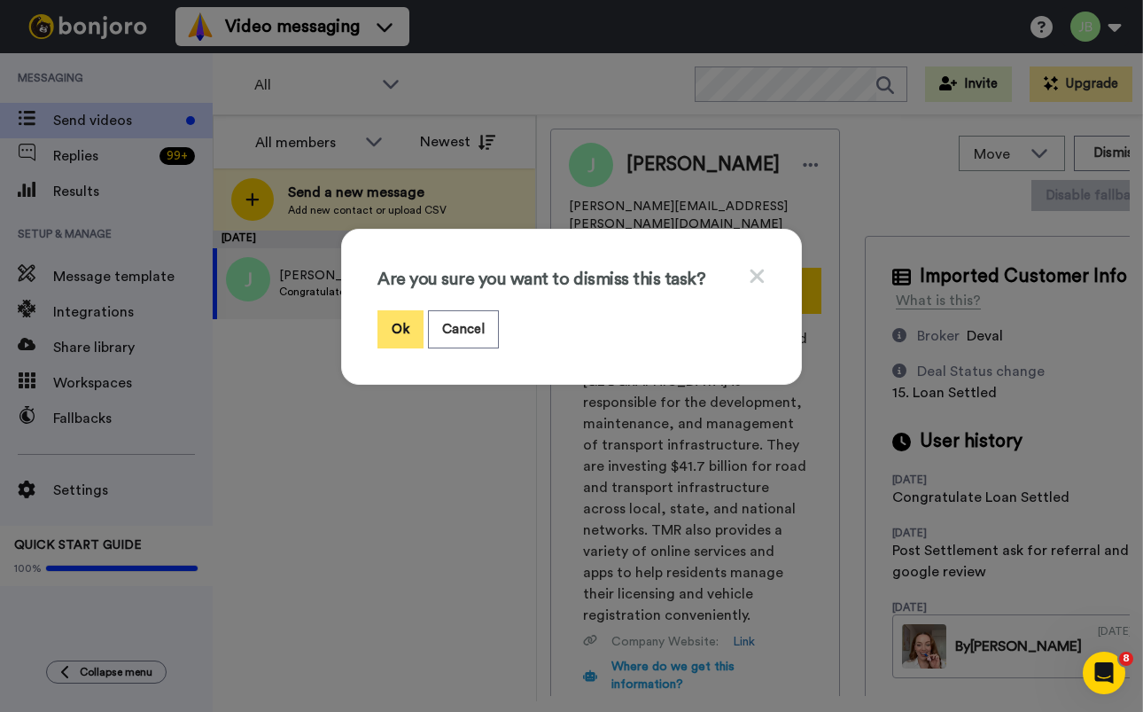
click at [390, 326] on button "Ok" at bounding box center [401, 329] width 46 height 38
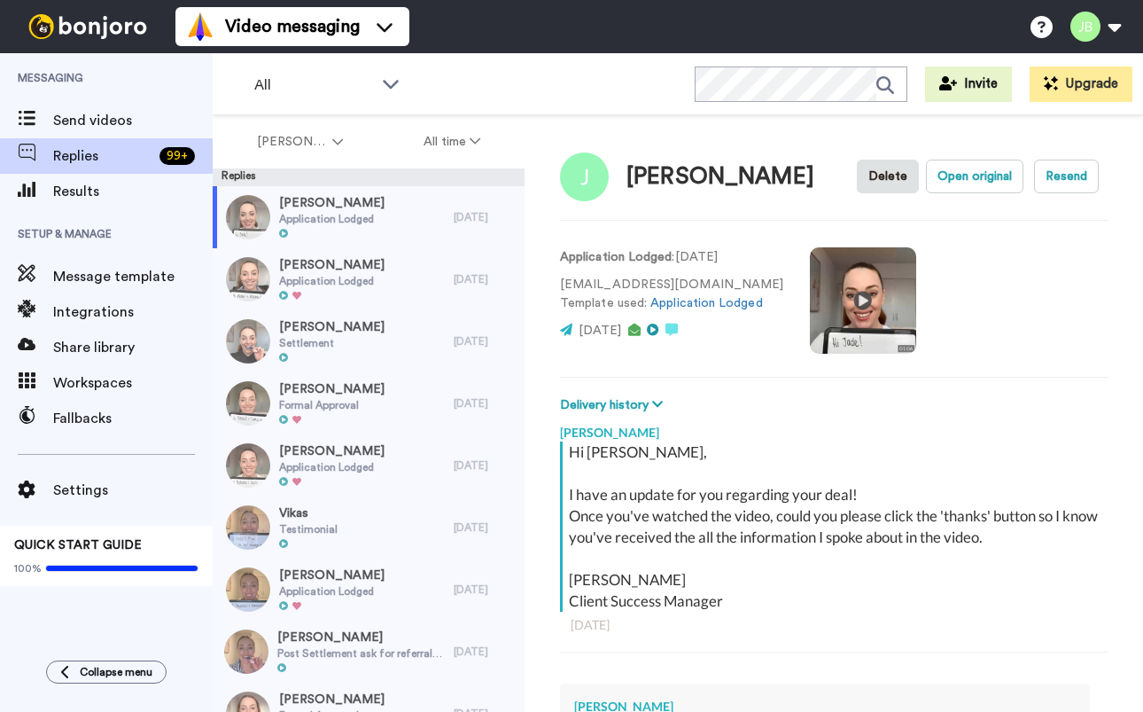
scroll to position [3, 0]
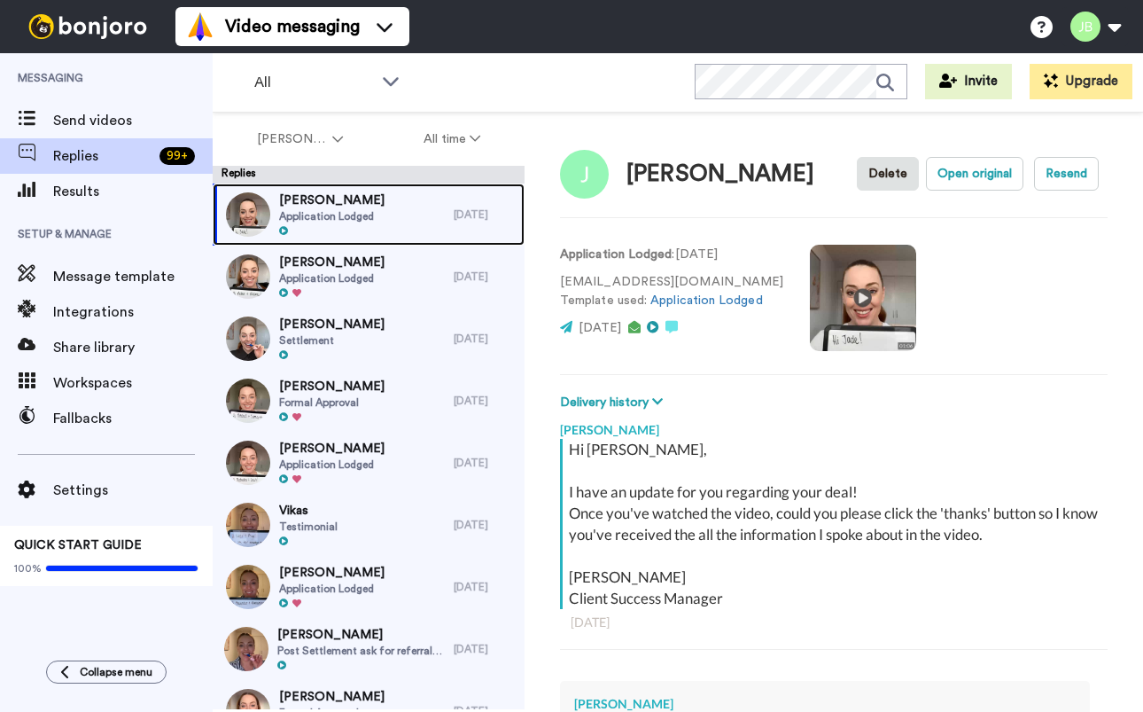
click at [377, 207] on div "Jade Application Lodged" at bounding box center [333, 214] width 241 height 62
type textarea "x"
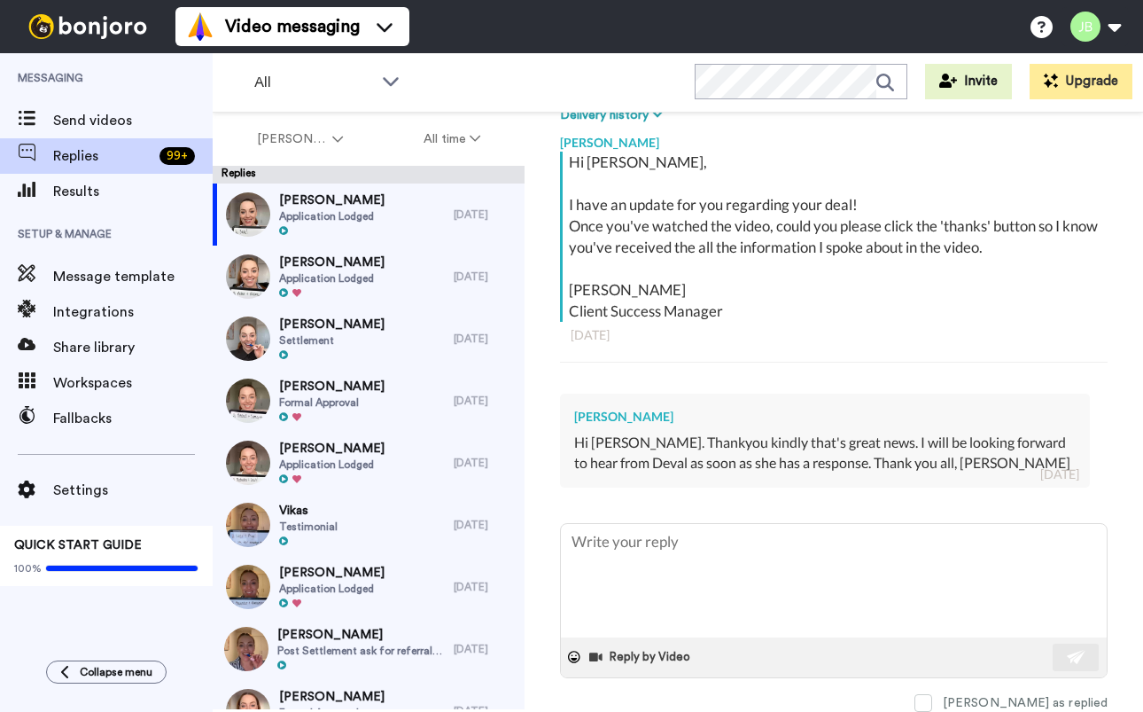
scroll to position [0, 0]
